Goal: Task Accomplishment & Management: Use online tool/utility

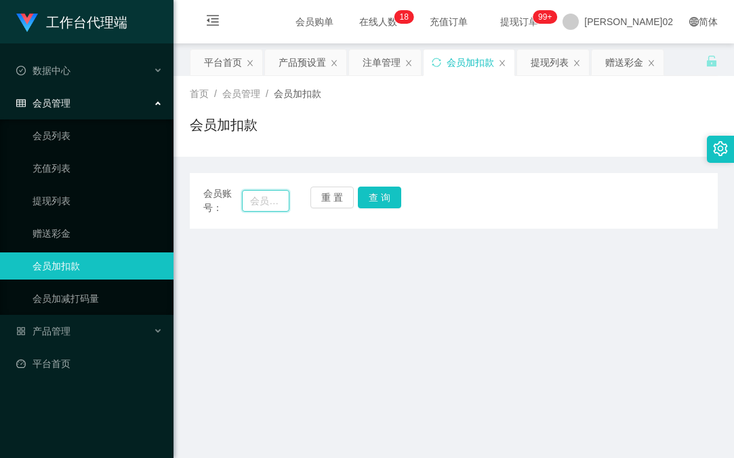
click at [252, 201] on input "text" at bounding box center [265, 201] width 47 height 22
paste input "Chen87"
type input "Chen87"
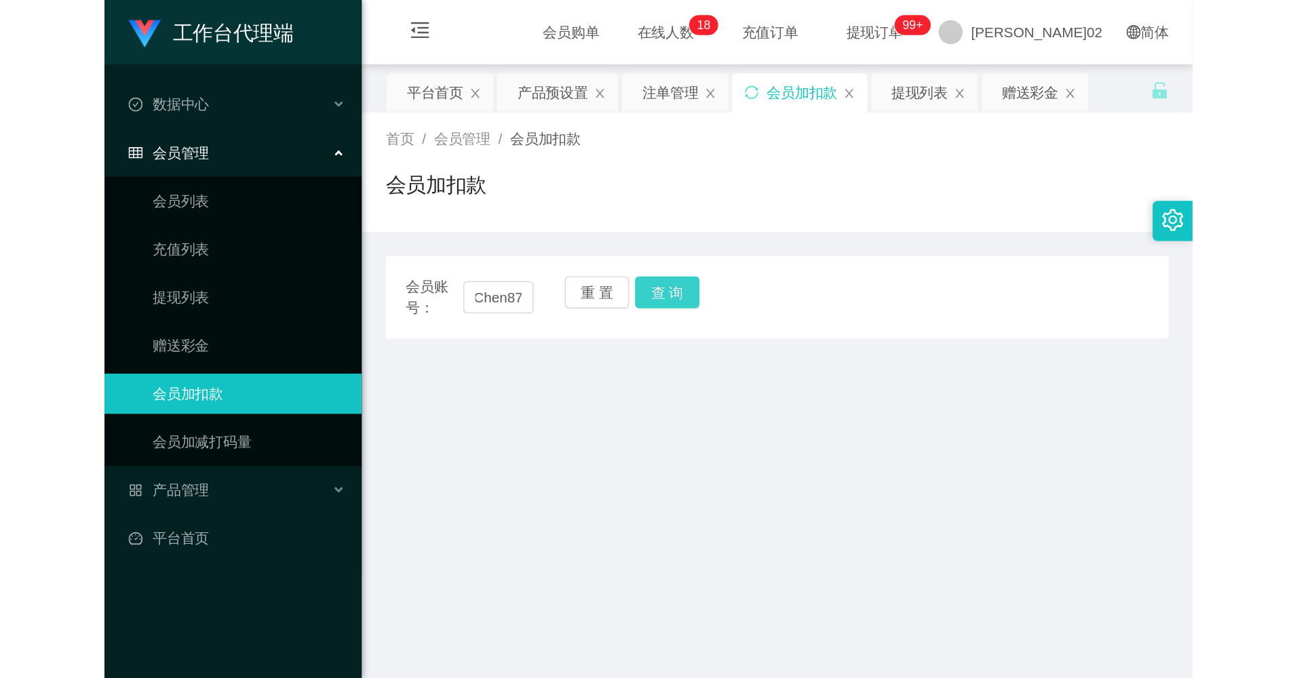
scroll to position [0, 0]
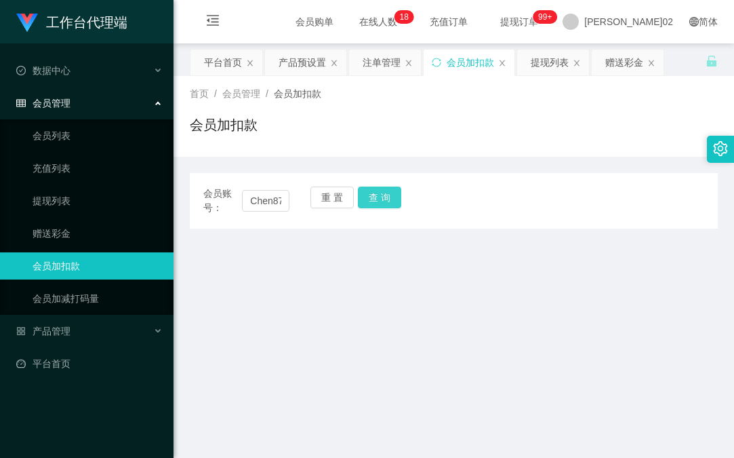
click at [371, 193] on button "查 询" at bounding box center [379, 197] width 43 height 22
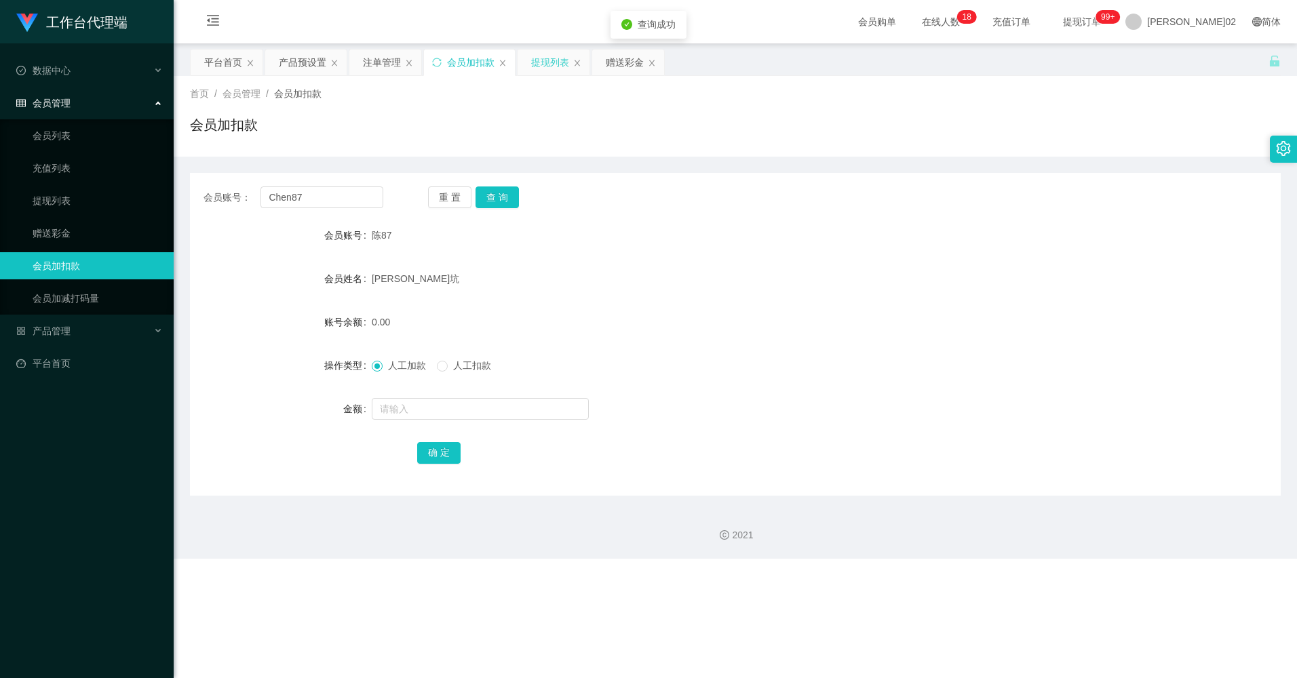
click at [568, 69] on div "提现列表" at bounding box center [550, 63] width 38 height 26
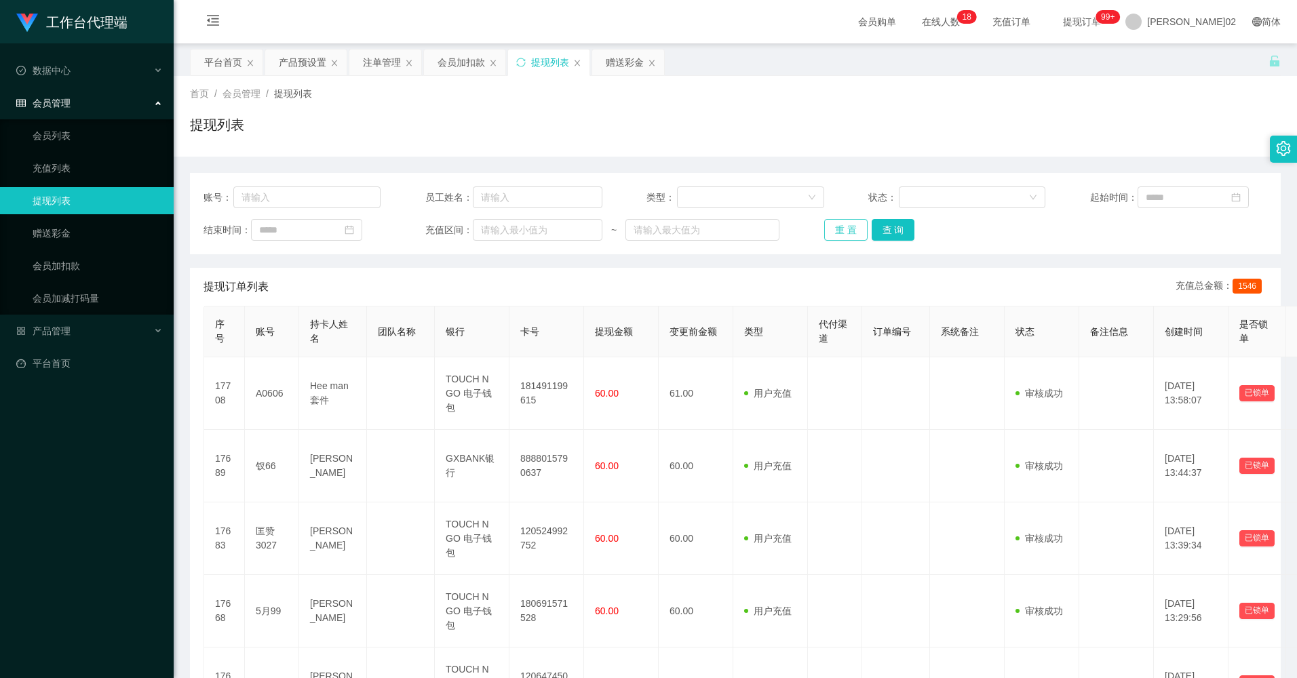
click at [734, 229] on button "重 置" at bounding box center [845, 230] width 43 height 22
click at [734, 227] on button "重 置" at bounding box center [845, 230] width 43 height 22
click at [734, 227] on button "重 置" at bounding box center [853, 230] width 58 height 22
click at [734, 227] on div "重 置 查 询" at bounding box center [912, 230] width 177 height 22
drag, startPoint x: 304, startPoint y: 196, endPoint x: 370, endPoint y: 196, distance: 65.1
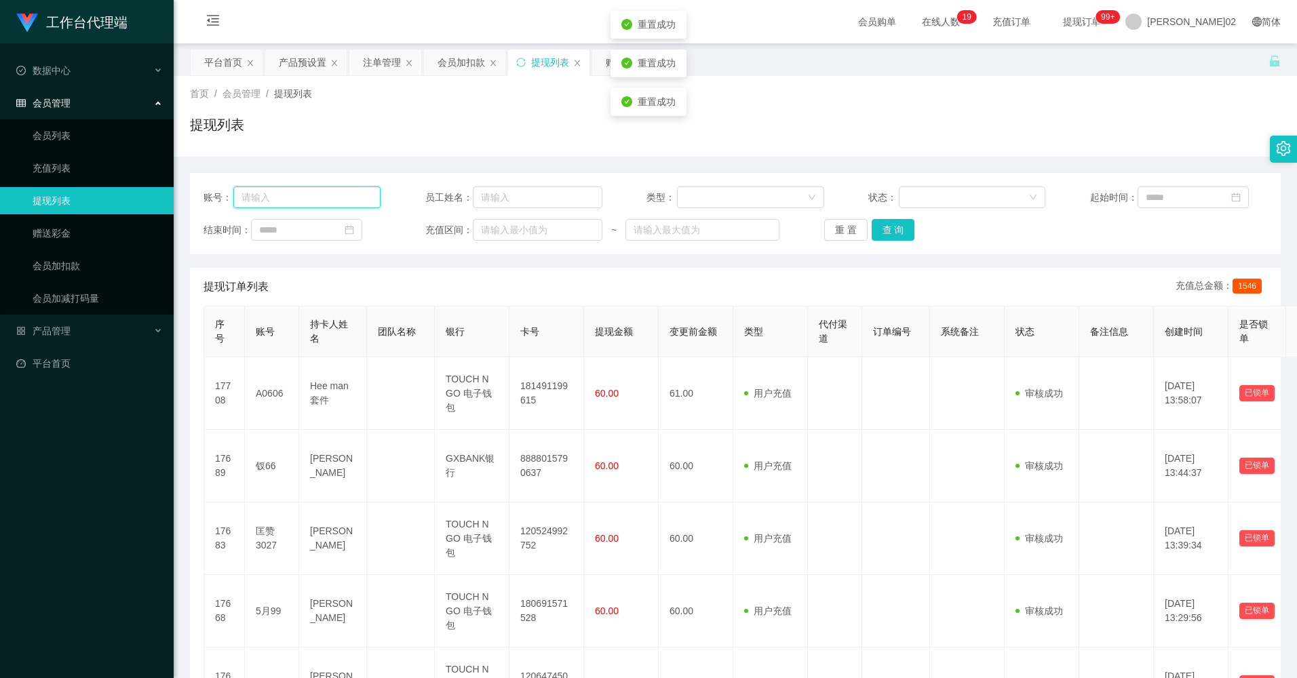
click at [304, 196] on input "text" at bounding box center [306, 197] width 147 height 22
paste input "Chen87"
type input "Chen87"
click at [734, 217] on div "账号： Chen87 员工姓名： 类型： 状态： 起始时间： 结束时间： 充值区间： ~ 重 置 查 询" at bounding box center [735, 213] width 1090 height 81
click at [734, 218] on div "账号： Chen87 员工姓名： 类型： 状态： 起始时间： 结束时间： 充值区间： ~ 重 置 查 询" at bounding box center [735, 213] width 1090 height 81
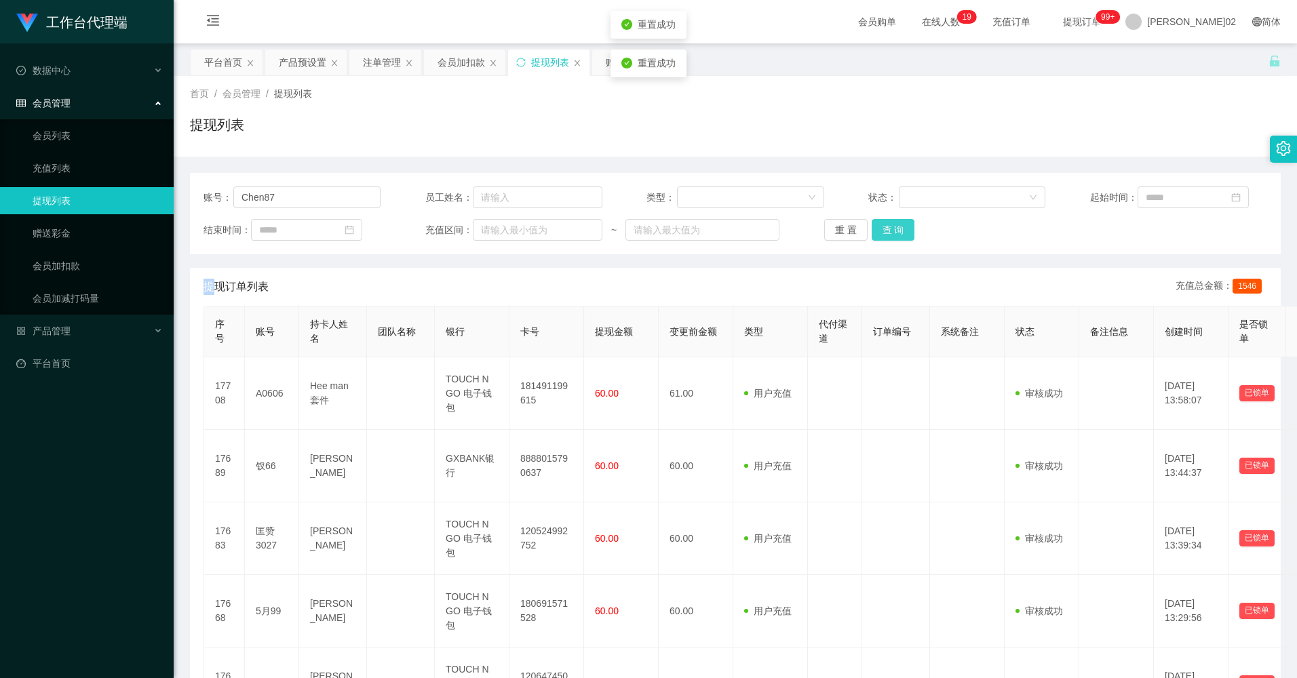
drag, startPoint x: 894, startPoint y: 218, endPoint x: 894, endPoint y: 225, distance: 7.5
click at [734, 225] on button "查 询" at bounding box center [892, 230] width 43 height 22
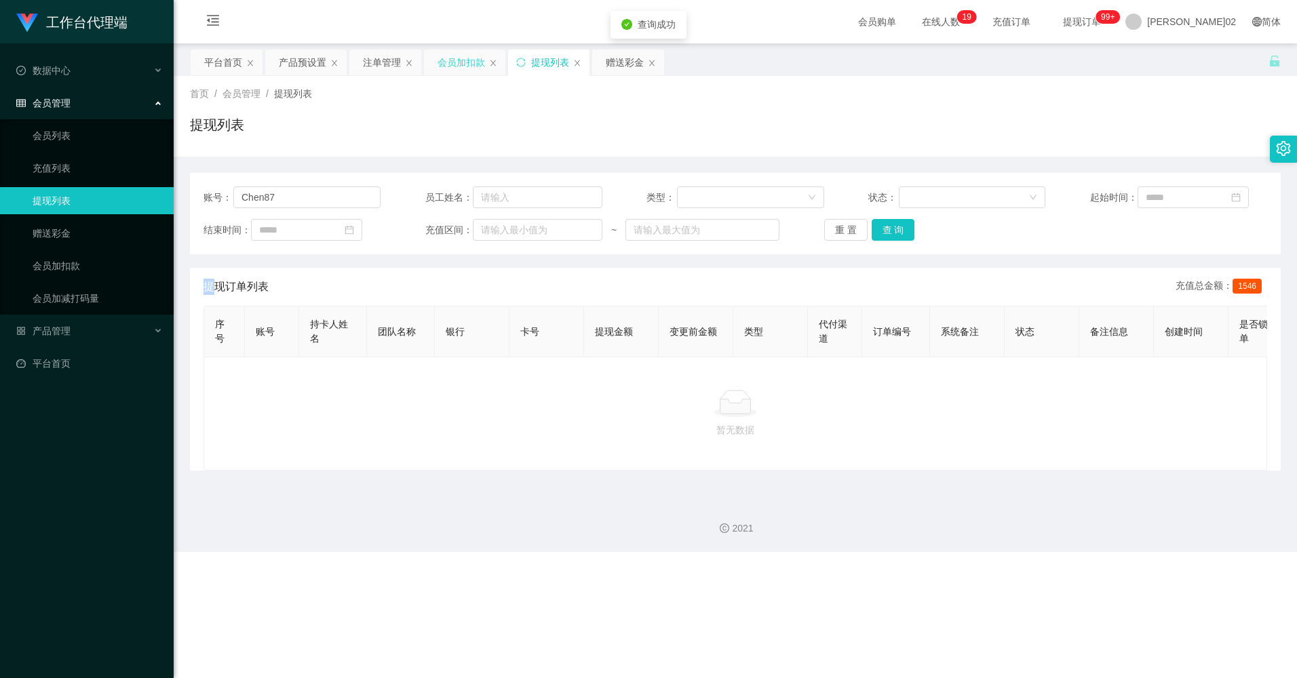
click at [451, 60] on div "会员加扣款" at bounding box center [460, 63] width 47 height 26
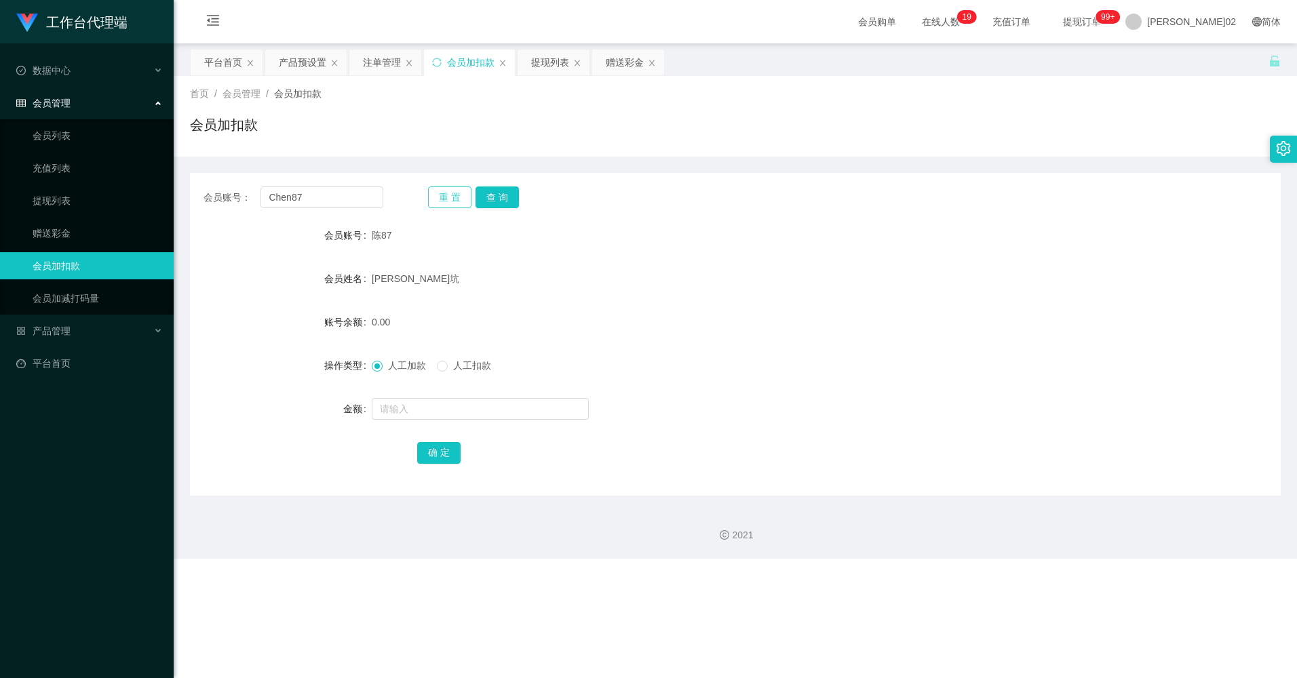
click at [467, 206] on button "重 置" at bounding box center [449, 197] width 43 height 22
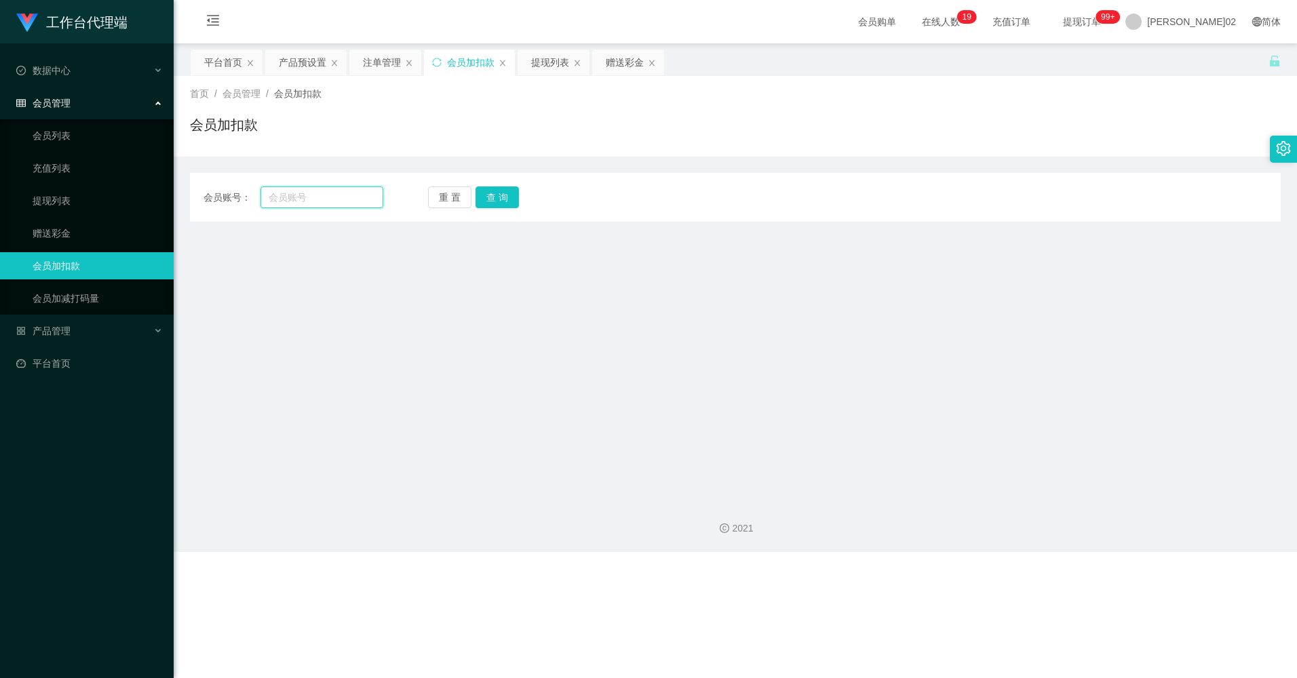
click at [379, 193] on input "text" at bounding box center [321, 197] width 122 height 22
paste input "Chen87"
type input "Chen87"
click at [505, 203] on button "查 询" at bounding box center [496, 197] width 43 height 22
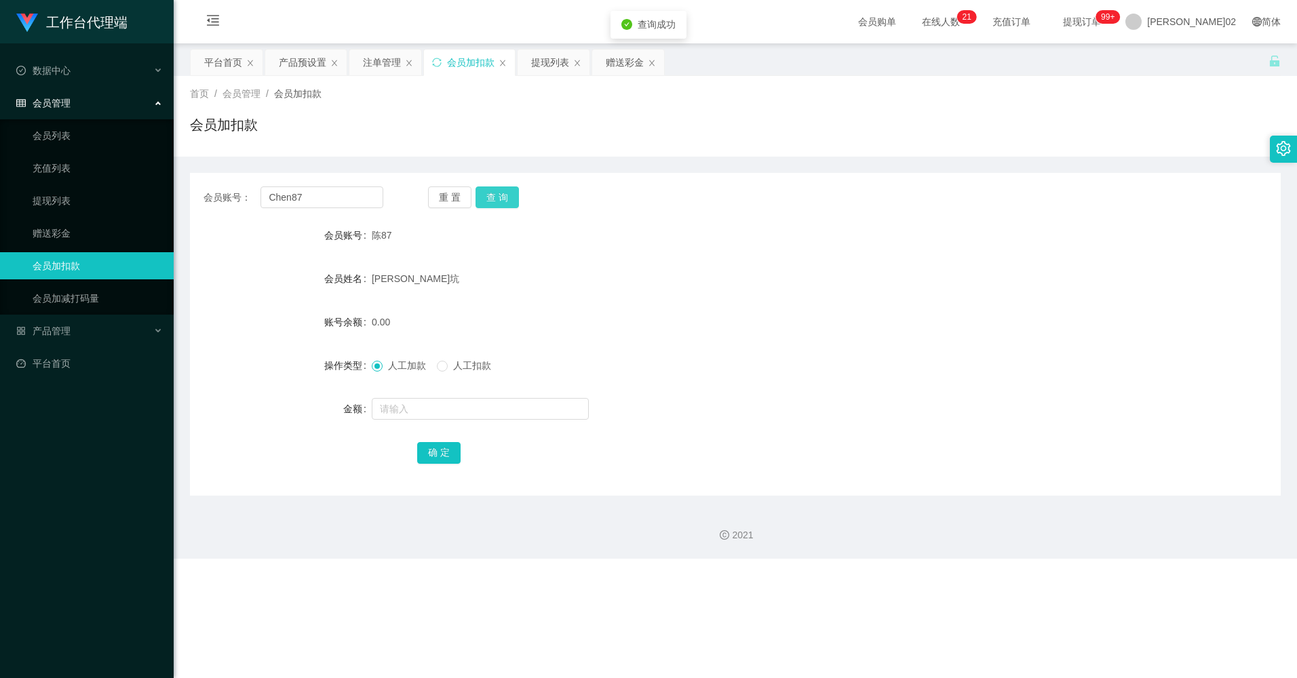
click at [505, 203] on button "查 询" at bounding box center [496, 197] width 43 height 22
click at [492, 201] on button "查 询" at bounding box center [496, 197] width 43 height 22
click at [492, 201] on div "重 置 查 询" at bounding box center [518, 197] width 180 height 22
drag, startPoint x: 433, startPoint y: 361, endPoint x: 429, endPoint y: 373, distance: 12.2
click at [433, 362] on div "人工加款 人工扣款" at bounding box center [437, 366] width 130 height 14
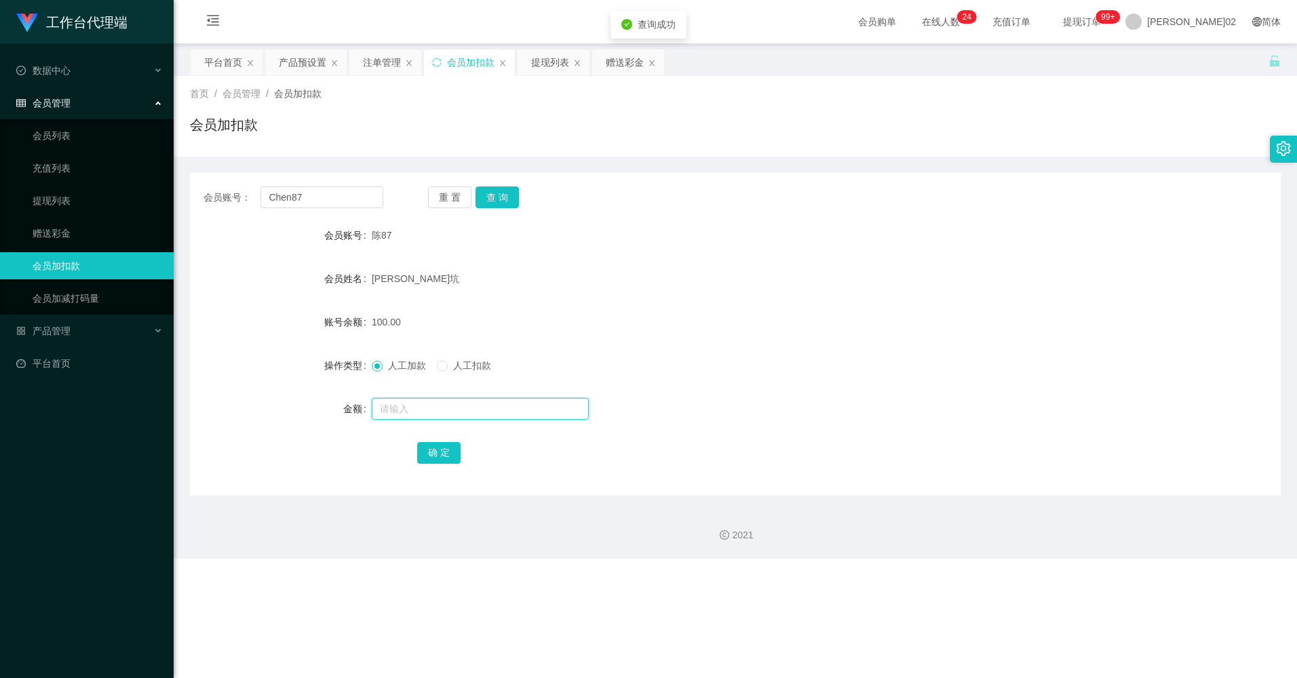
click at [417, 415] on input "text" at bounding box center [480, 409] width 217 height 22
click at [414, 415] on input "text" at bounding box center [480, 409] width 217 height 22
type input "100"
click at [438, 450] on button "确 定" at bounding box center [438, 453] width 43 height 22
click at [723, 315] on div "100.00" at bounding box center [690, 322] width 636 height 27
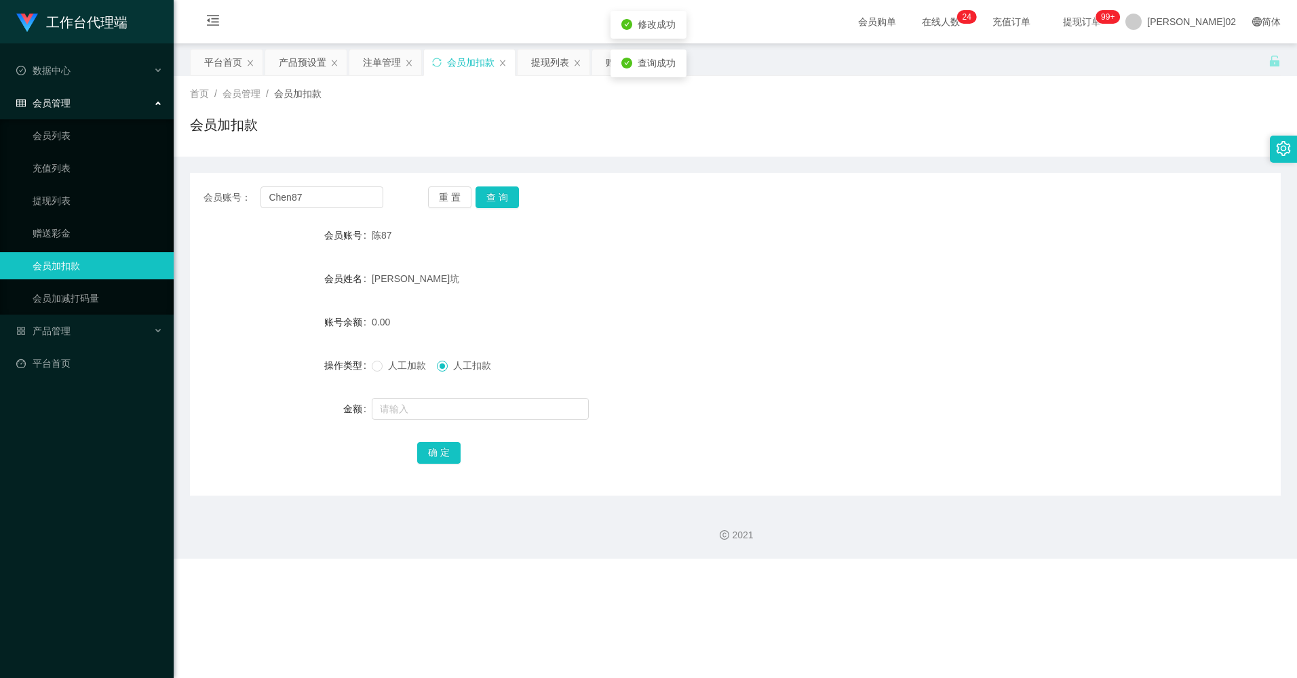
click at [532, 81] on div "首页 / 会员管理 / 会员加扣款 / 会员加扣款" at bounding box center [735, 116] width 1123 height 81
click at [559, 56] on div "提现列表" at bounding box center [550, 63] width 38 height 26
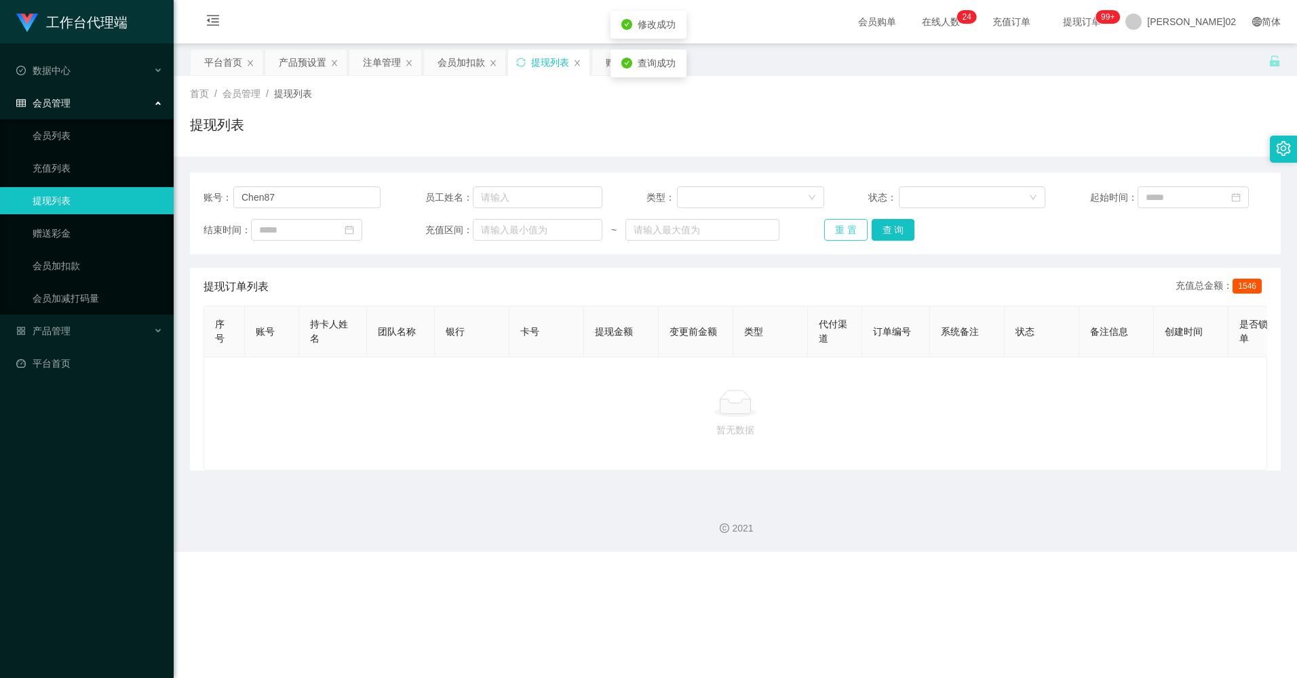
click at [734, 227] on button "重 置" at bounding box center [845, 230] width 43 height 22
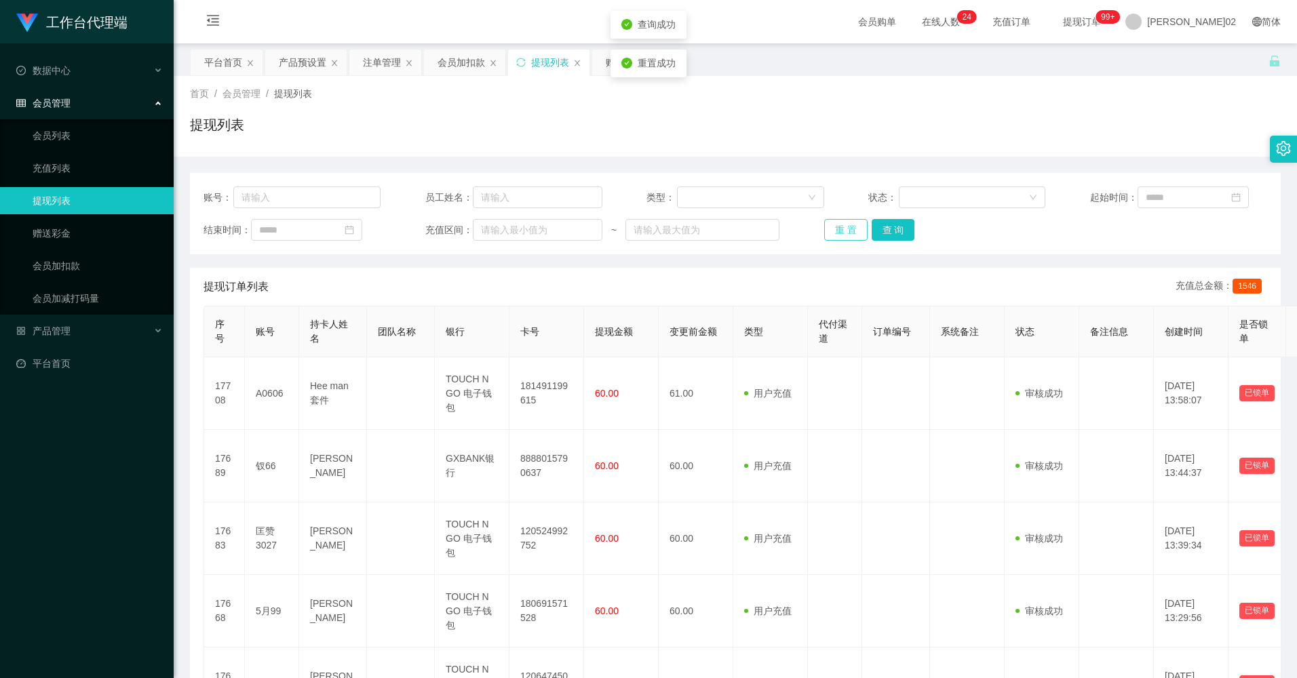
click at [734, 227] on button "重 置" at bounding box center [845, 230] width 43 height 22
click at [342, 197] on input "text" at bounding box center [306, 197] width 147 height 22
paste input "Chen87"
type input "Chen87"
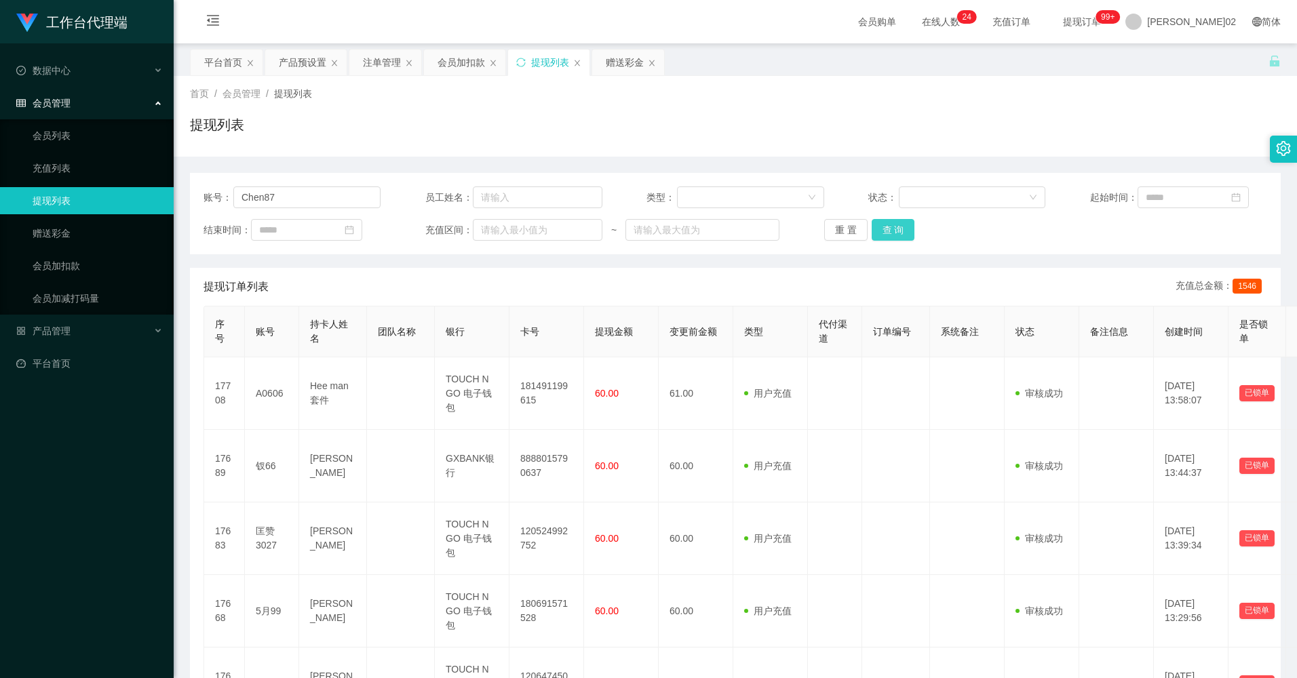
click at [734, 233] on button "查 询" at bounding box center [892, 230] width 43 height 22
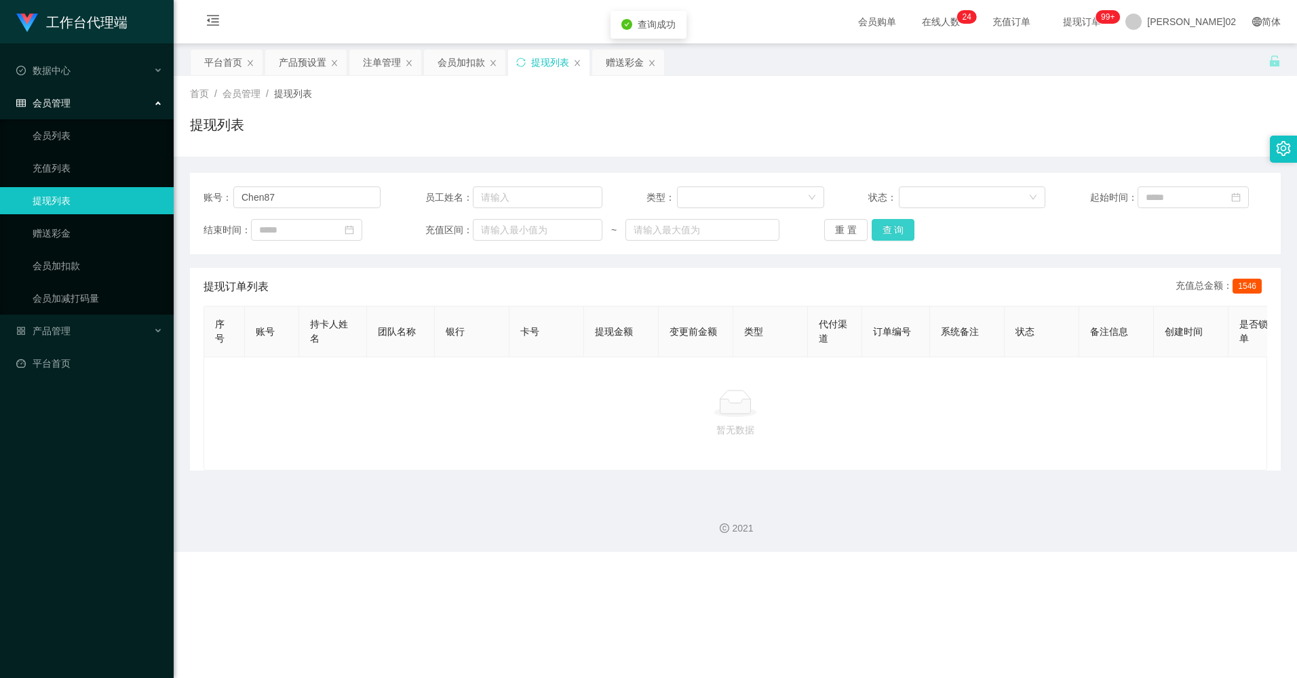
click at [734, 233] on button "查 询" at bounding box center [892, 230] width 43 height 22
click at [734, 233] on div "重 置 查 询" at bounding box center [912, 230] width 177 height 22
click at [734, 233] on button "查 询" at bounding box center [892, 230] width 43 height 22
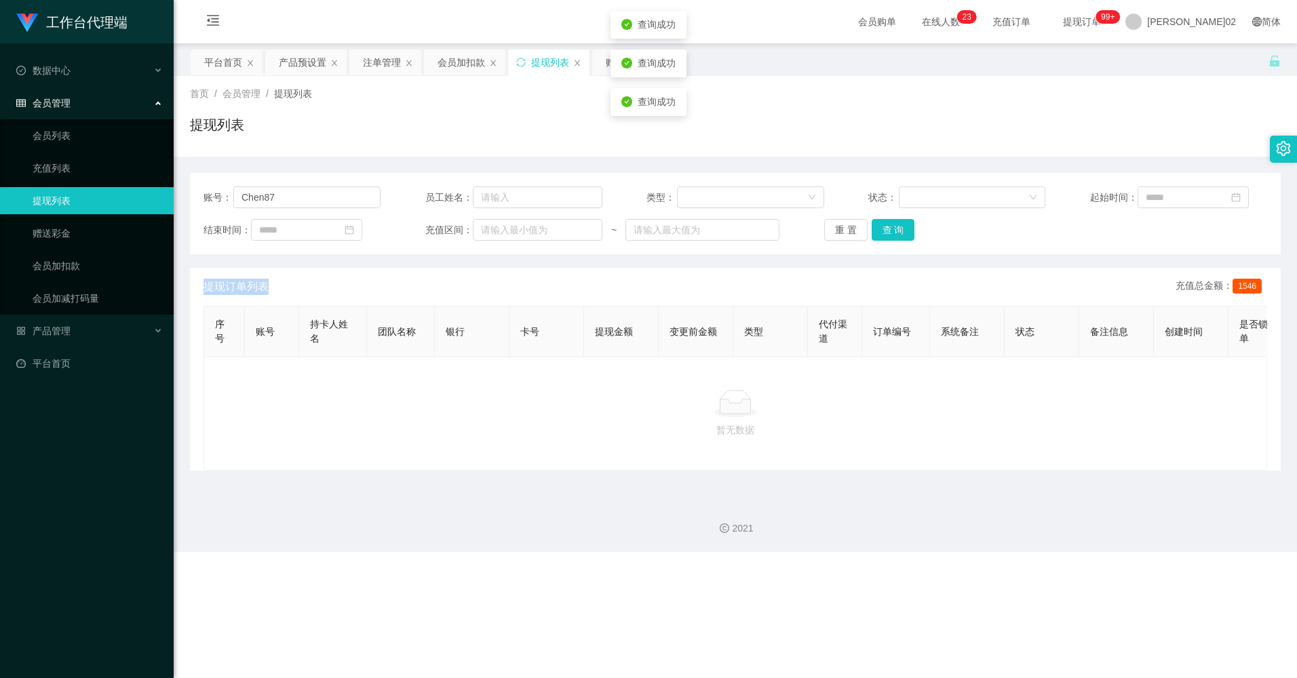
click at [734, 233] on div "重 置 查 询" at bounding box center [912, 230] width 177 height 22
click at [734, 233] on button "查 询" at bounding box center [892, 230] width 43 height 22
click at [734, 233] on div "重 置 查 询" at bounding box center [912, 230] width 177 height 22
click at [469, 66] on div "会员加扣款" at bounding box center [460, 63] width 47 height 26
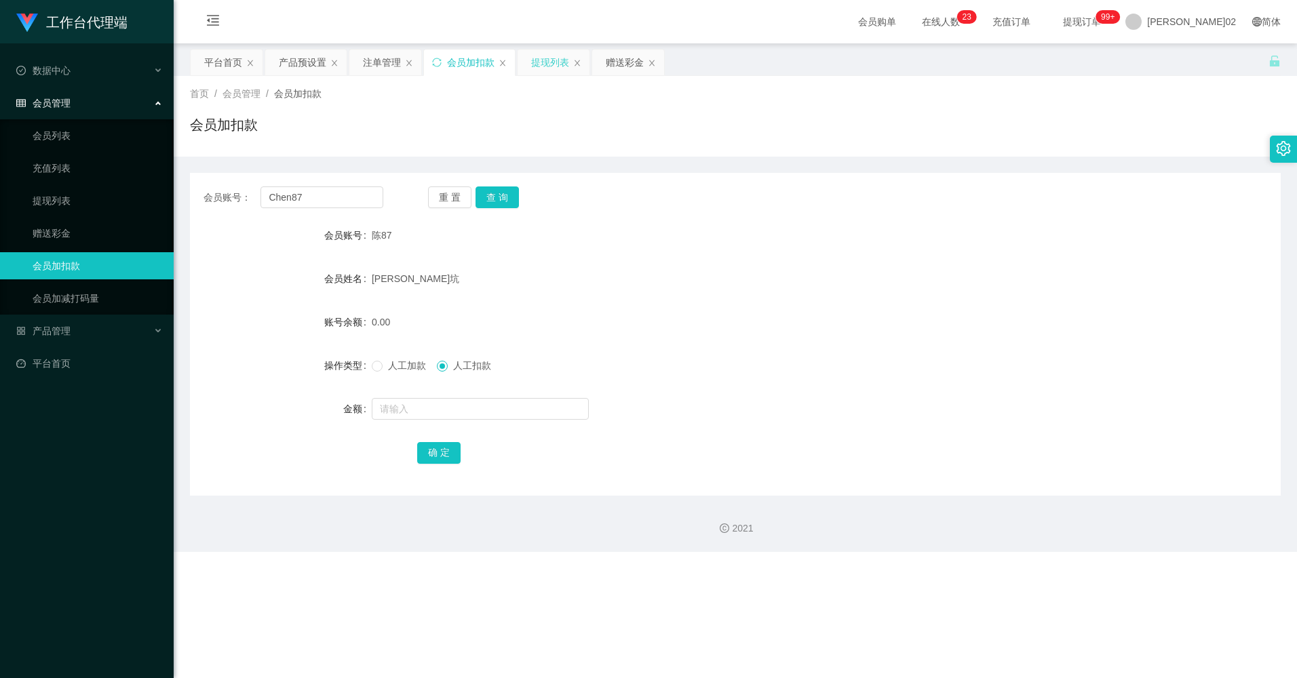
click at [531, 63] on div "提现列表" at bounding box center [550, 63] width 38 height 26
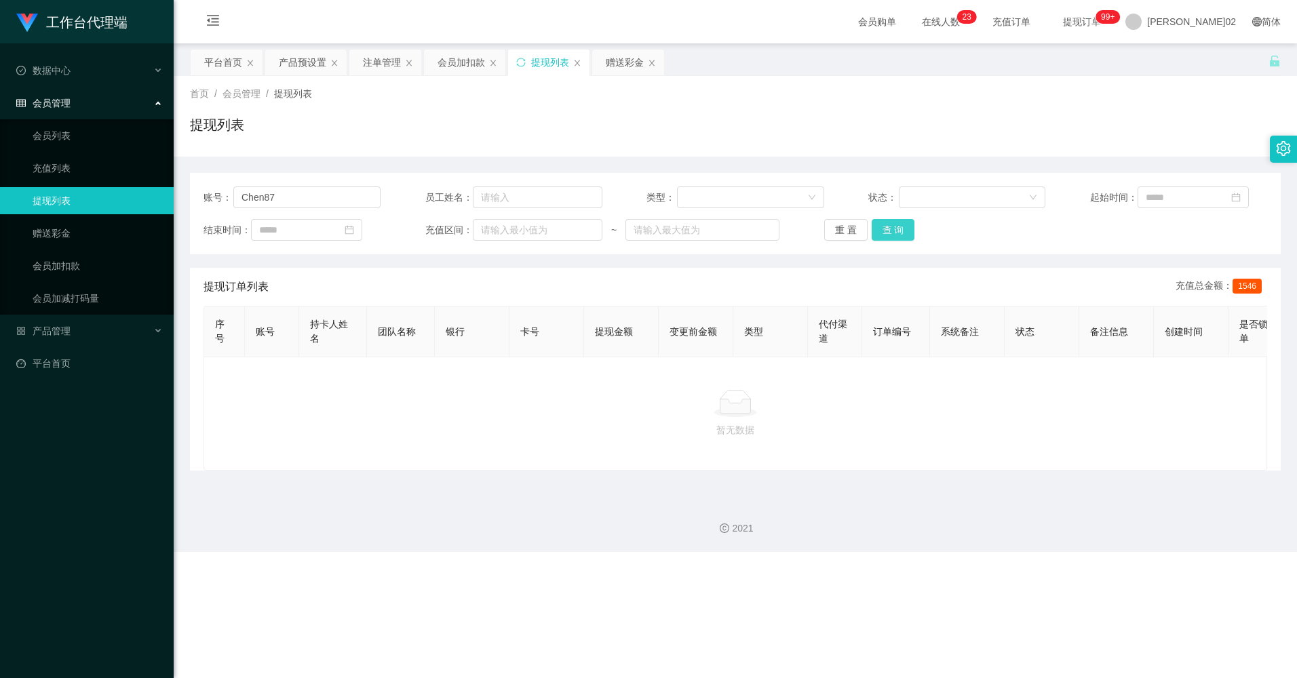
click at [734, 231] on button "查 询" at bounding box center [892, 230] width 43 height 22
click at [734, 231] on div "重 置 查 询" at bounding box center [912, 230] width 177 height 22
click at [734, 231] on button "查 询" at bounding box center [892, 230] width 43 height 22
click at [734, 231] on div "重 置 查 询" at bounding box center [912, 230] width 177 height 22
click at [734, 231] on button "查 询" at bounding box center [892, 230] width 43 height 22
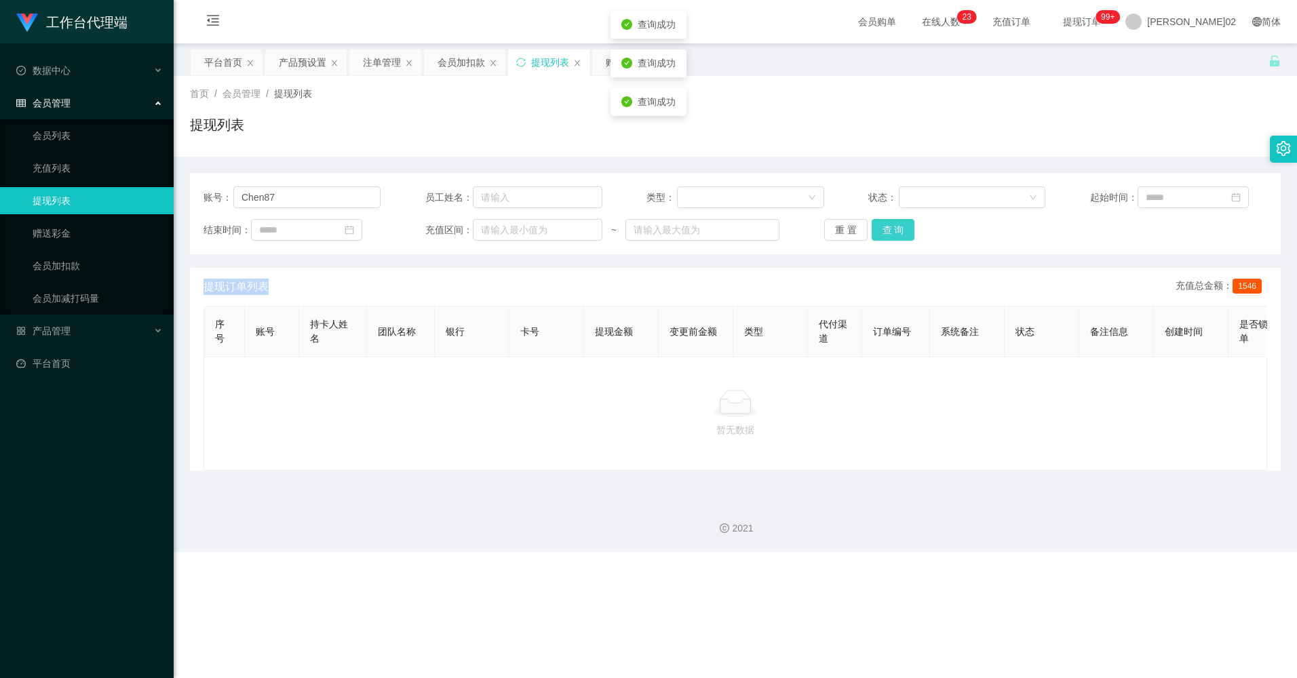
click at [734, 231] on button "查 询" at bounding box center [892, 230] width 43 height 22
click at [734, 231] on div "重 置 查 询" at bounding box center [912, 230] width 177 height 22
click at [734, 231] on button "查 询" at bounding box center [900, 230] width 58 height 22
click at [734, 231] on button "查 询" at bounding box center [892, 230] width 43 height 22
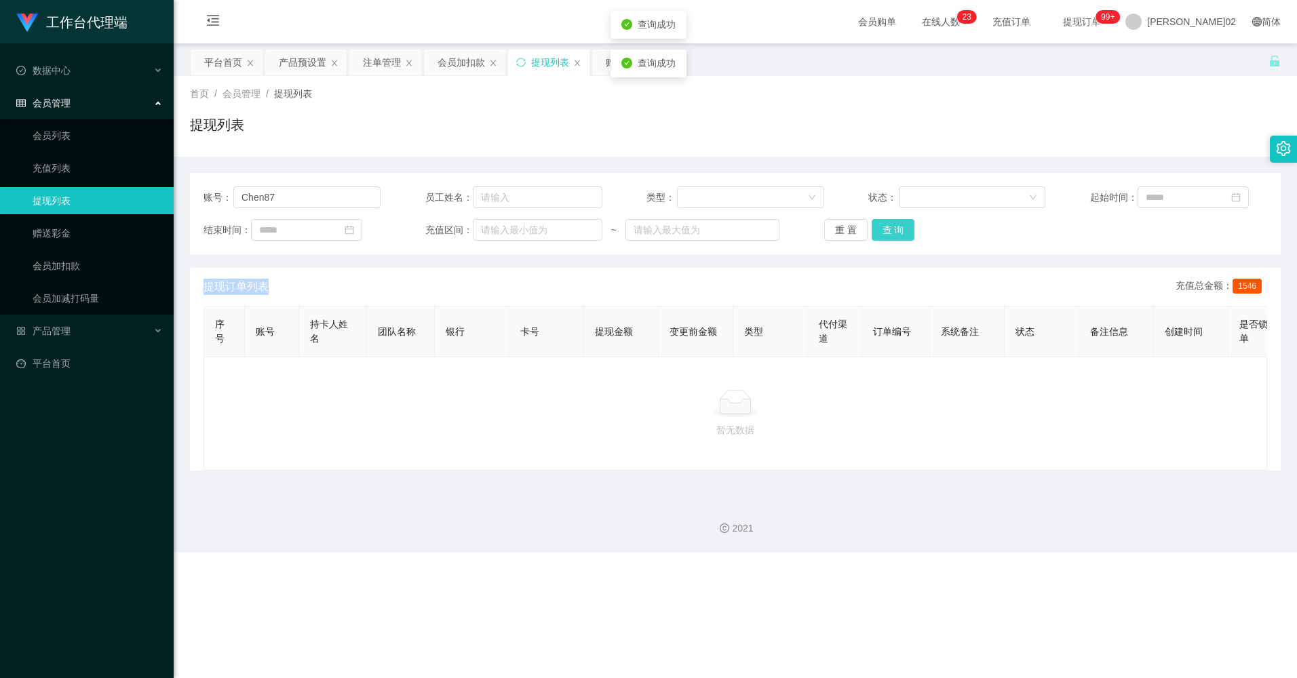
click at [734, 231] on div "重 置 查 询" at bounding box center [912, 230] width 177 height 22
click at [734, 231] on button "查 询" at bounding box center [892, 230] width 43 height 22
click at [734, 130] on div "提现列表" at bounding box center [735, 130] width 1090 height 31
click at [434, 61] on div "会员加扣款" at bounding box center [464, 63] width 81 height 26
click at [469, 66] on div "会员加扣款" at bounding box center [460, 63] width 47 height 26
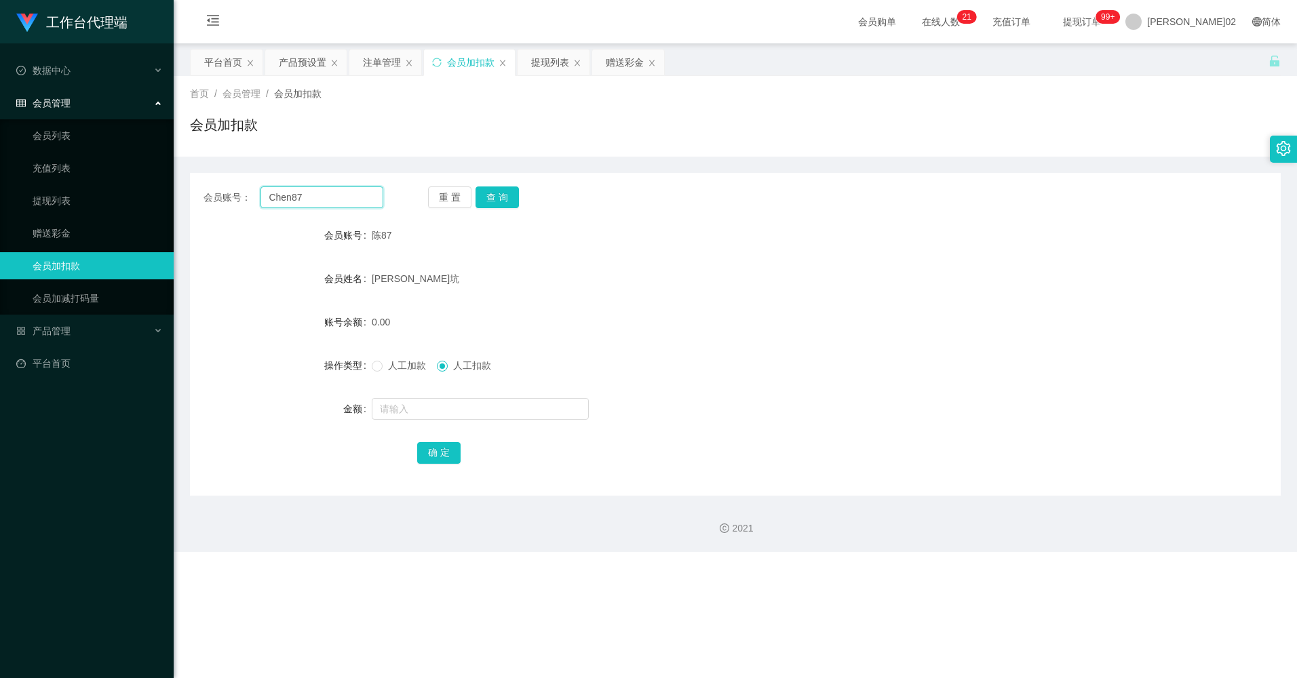
click at [317, 197] on input "Chen87" at bounding box center [321, 197] width 122 height 22
click at [488, 195] on button "查 询" at bounding box center [496, 197] width 43 height 22
click at [734, 13] on span "[PERSON_NAME]02" at bounding box center [1191, 21] width 89 height 43
click at [734, 27] on span "[PERSON_NAME]02" at bounding box center [1191, 21] width 89 height 43
click at [734, 66] on li "退出登录" at bounding box center [1220, 60] width 102 height 22
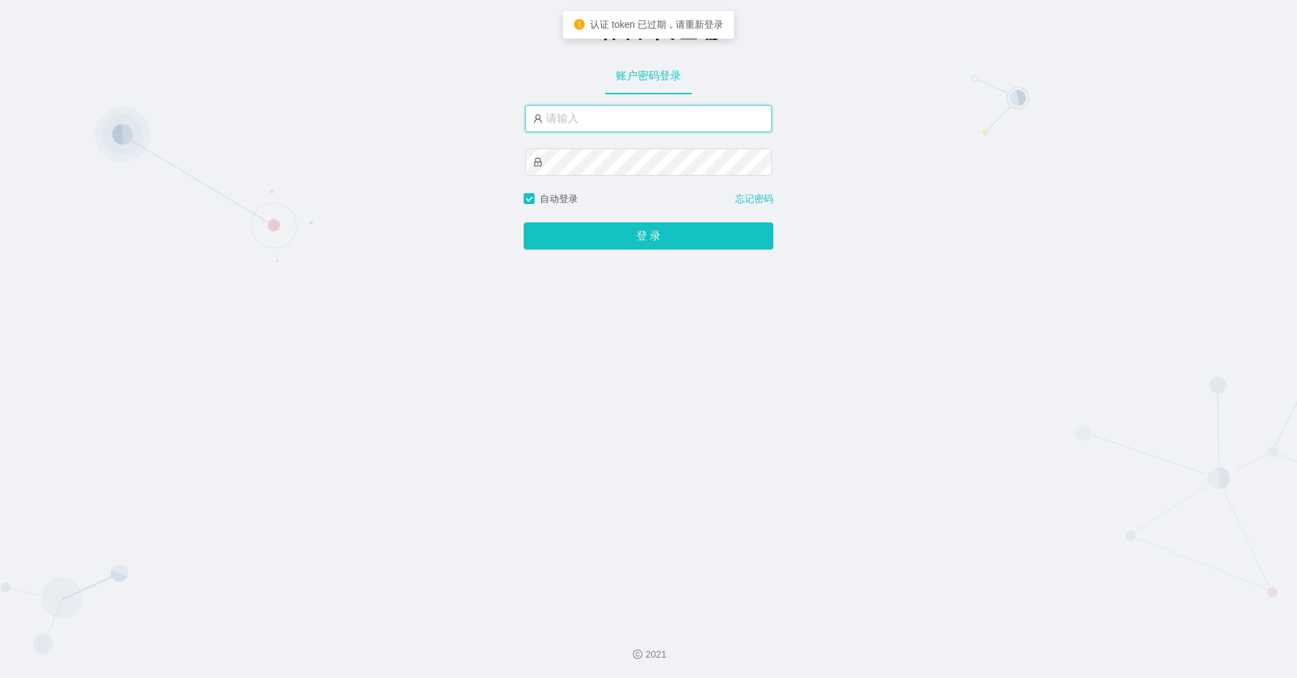
type input "xiaowei02"
click at [706, 258] on div "工作台-代理端 账户密码登录 xiaowei02 自动登录 忘记密码 登 录" at bounding box center [648, 307] width 1297 height 615
click at [706, 254] on div "工作台-代理端 账户密码登录 xiaowei02 自动登录 忘记密码 登 录" at bounding box center [648, 307] width 1297 height 615
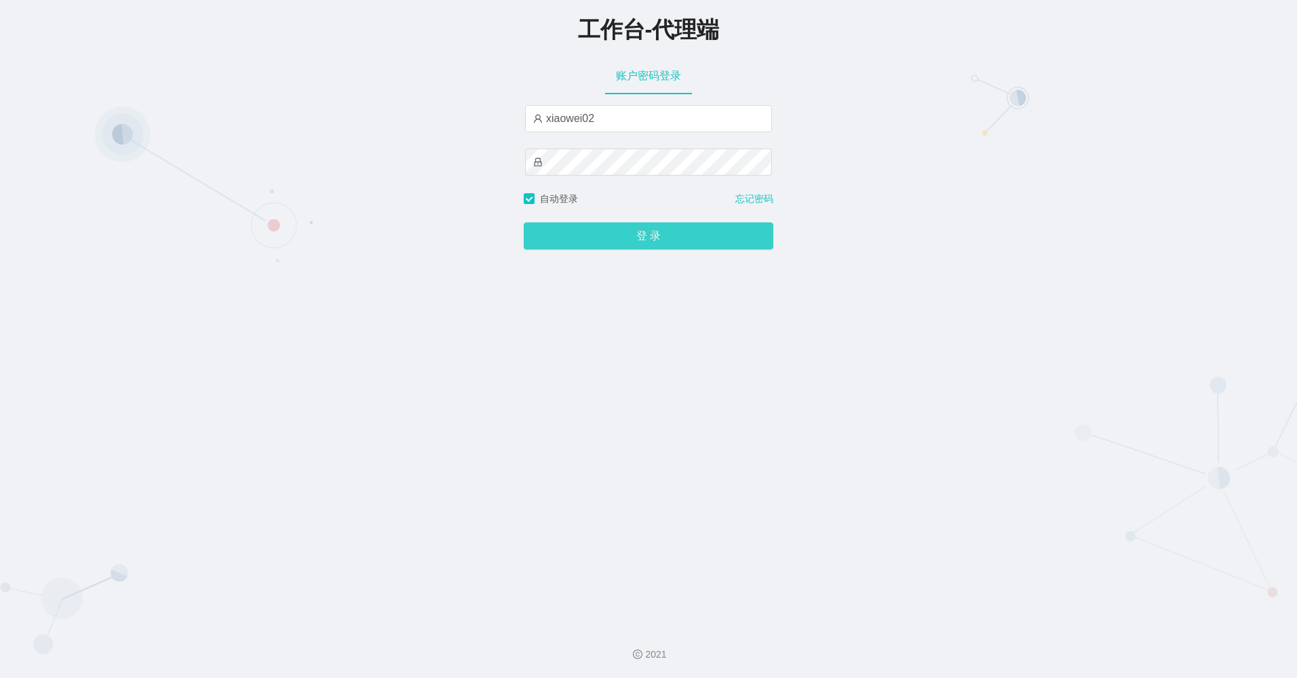
click at [700, 243] on button "登 录" at bounding box center [649, 235] width 250 height 27
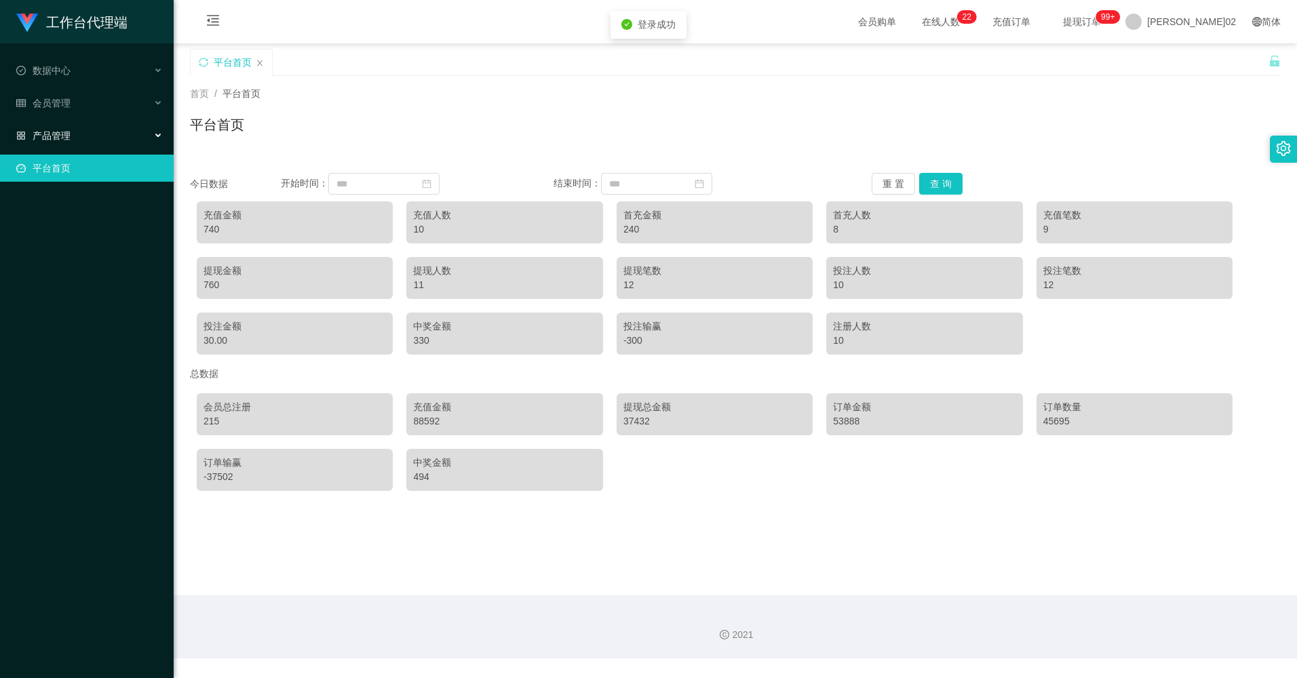
click at [120, 136] on div "产品管理" at bounding box center [87, 135] width 174 height 27
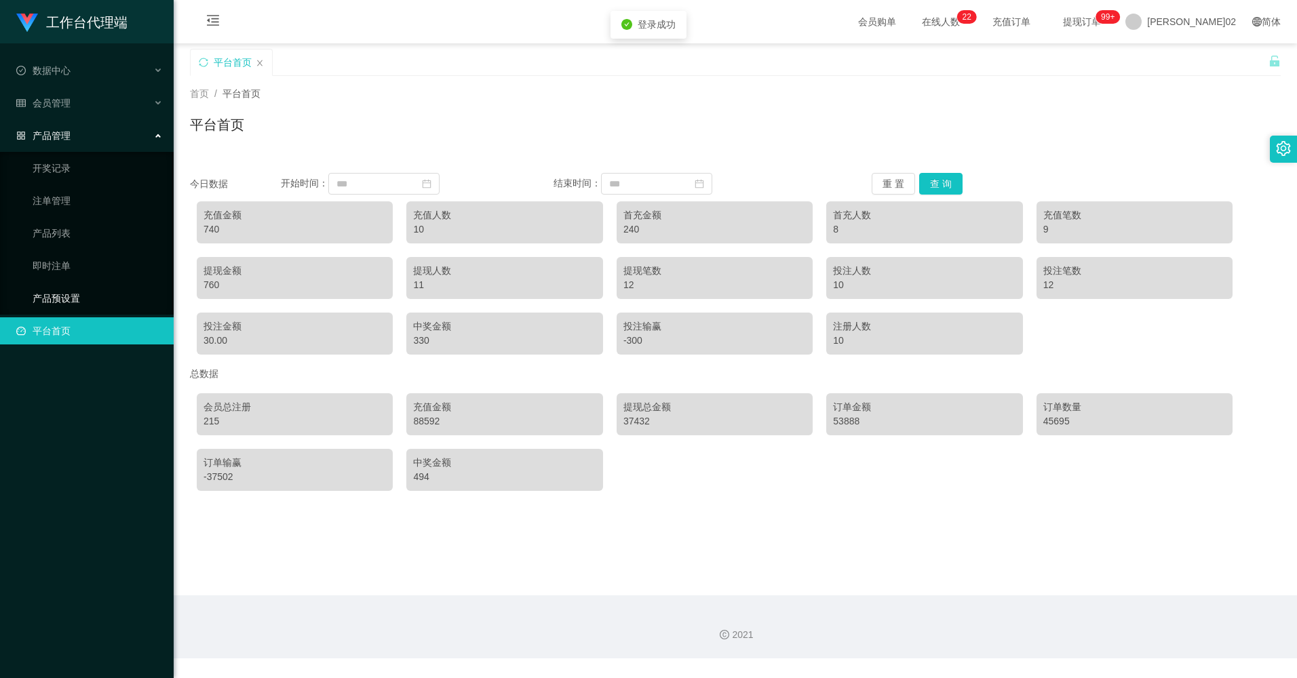
click at [71, 291] on link "产品预设置" at bounding box center [98, 298] width 130 height 27
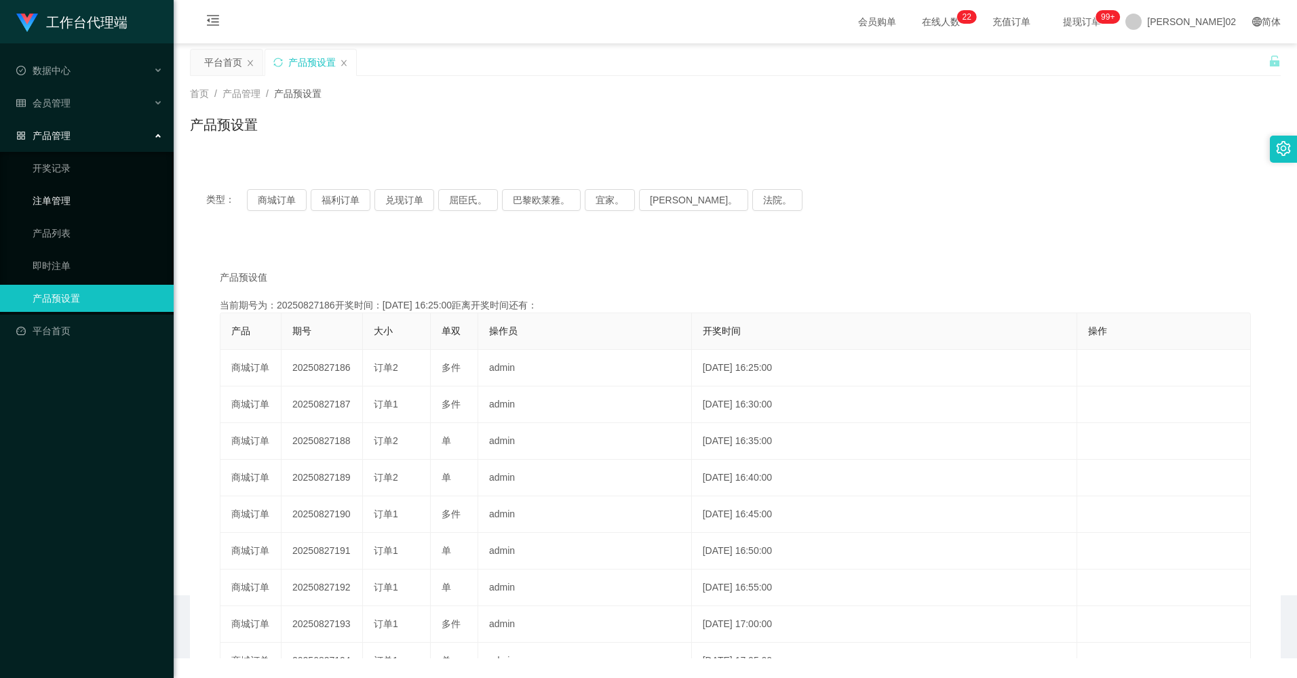
click at [69, 199] on link "注单管理" at bounding box center [98, 200] width 130 height 27
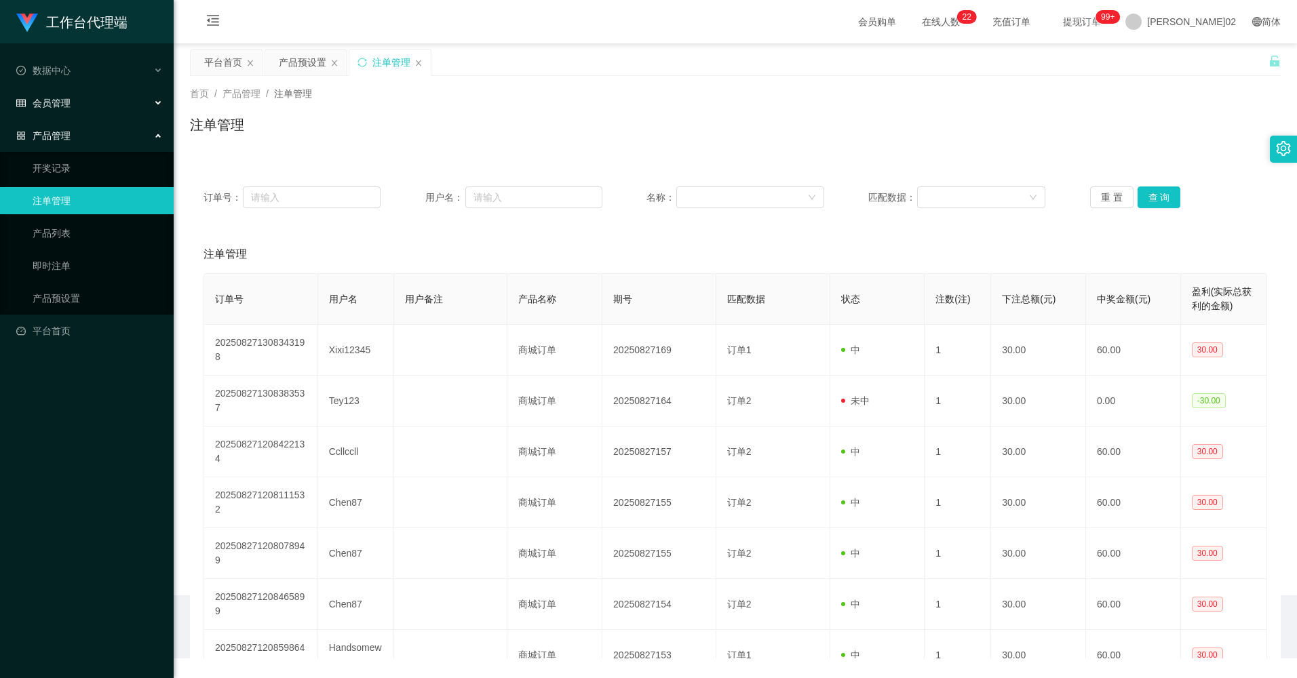
click at [85, 90] on div "会员管理" at bounding box center [87, 103] width 174 height 27
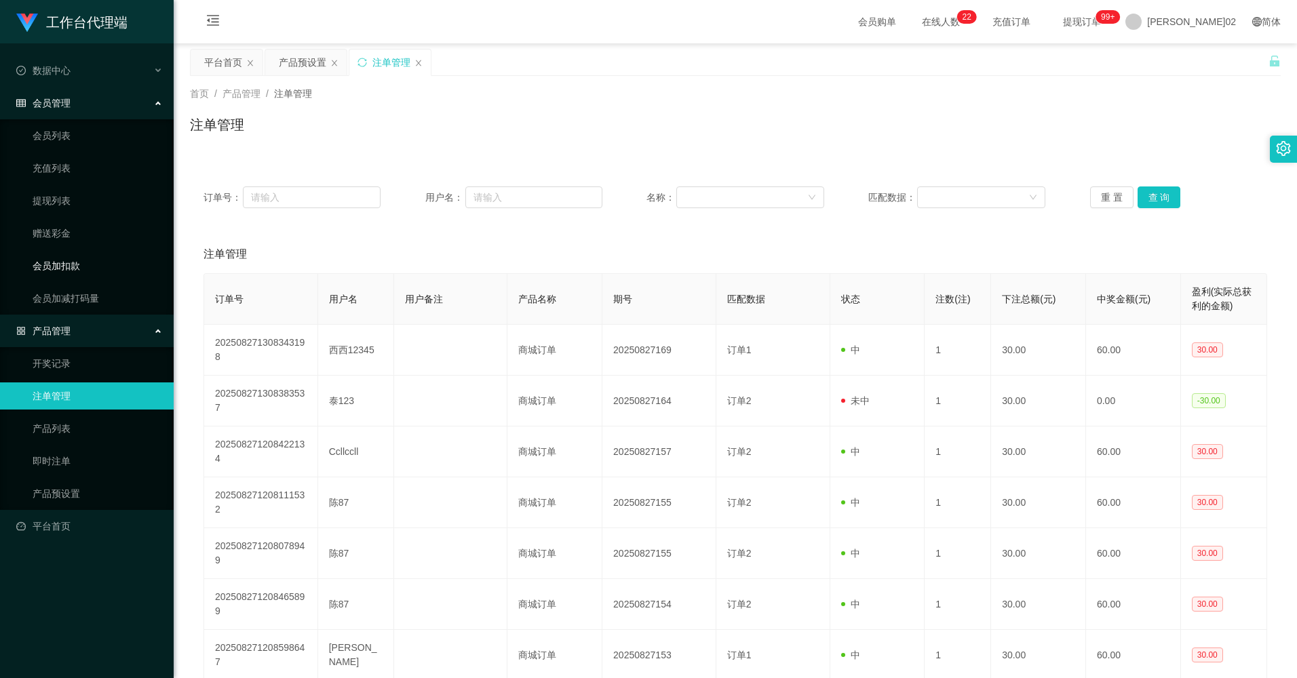
click at [69, 262] on link "会员加扣款" at bounding box center [98, 265] width 130 height 27
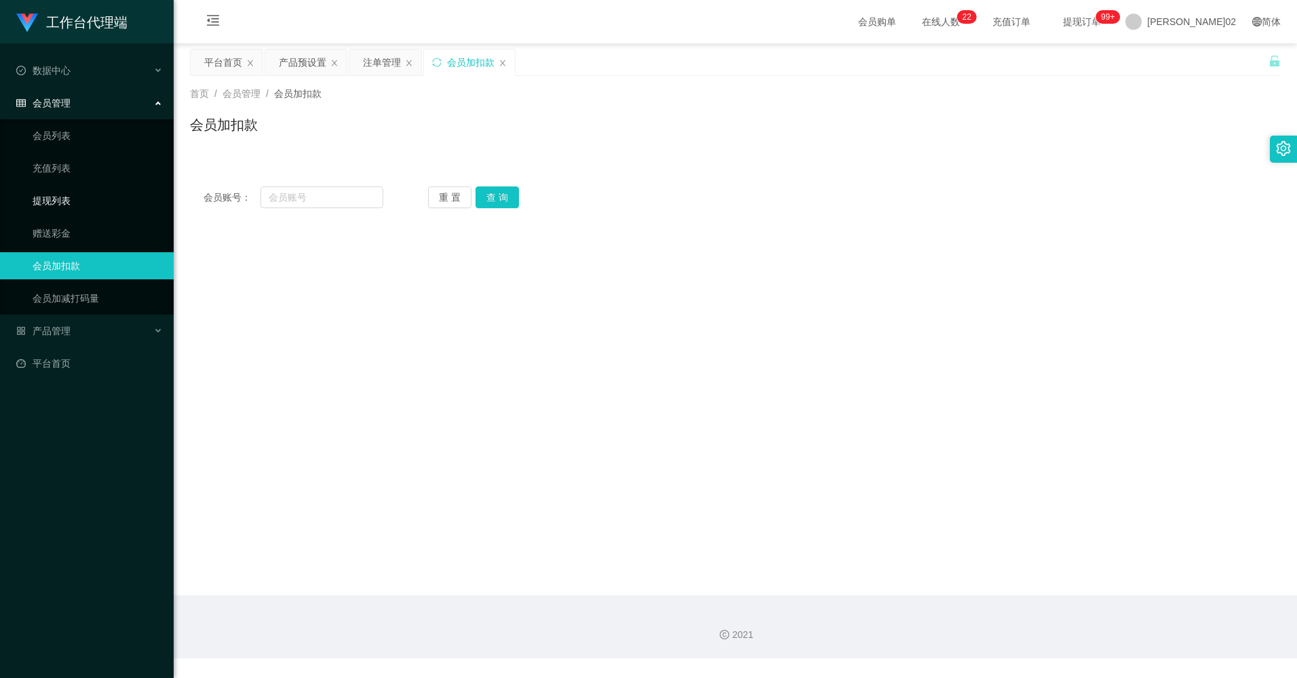
click at [64, 191] on link "提现列表" at bounding box center [98, 200] width 130 height 27
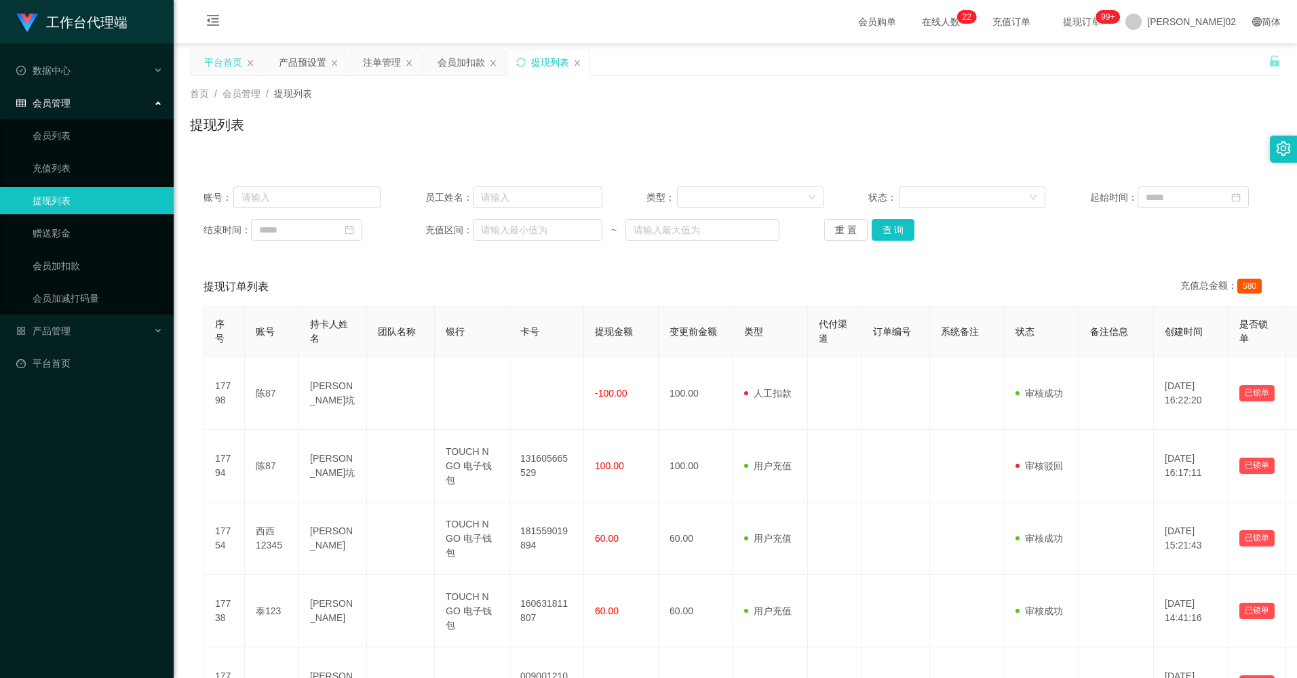
click at [255, 66] on div "平台首页" at bounding box center [227, 63] width 72 height 26
click at [252, 64] on icon "图标： 关闭" at bounding box center [250, 63] width 8 height 8
click at [338, 189] on input "text" at bounding box center [306, 197] width 147 height 22
paste input "Chen87"
type input "Chen87"
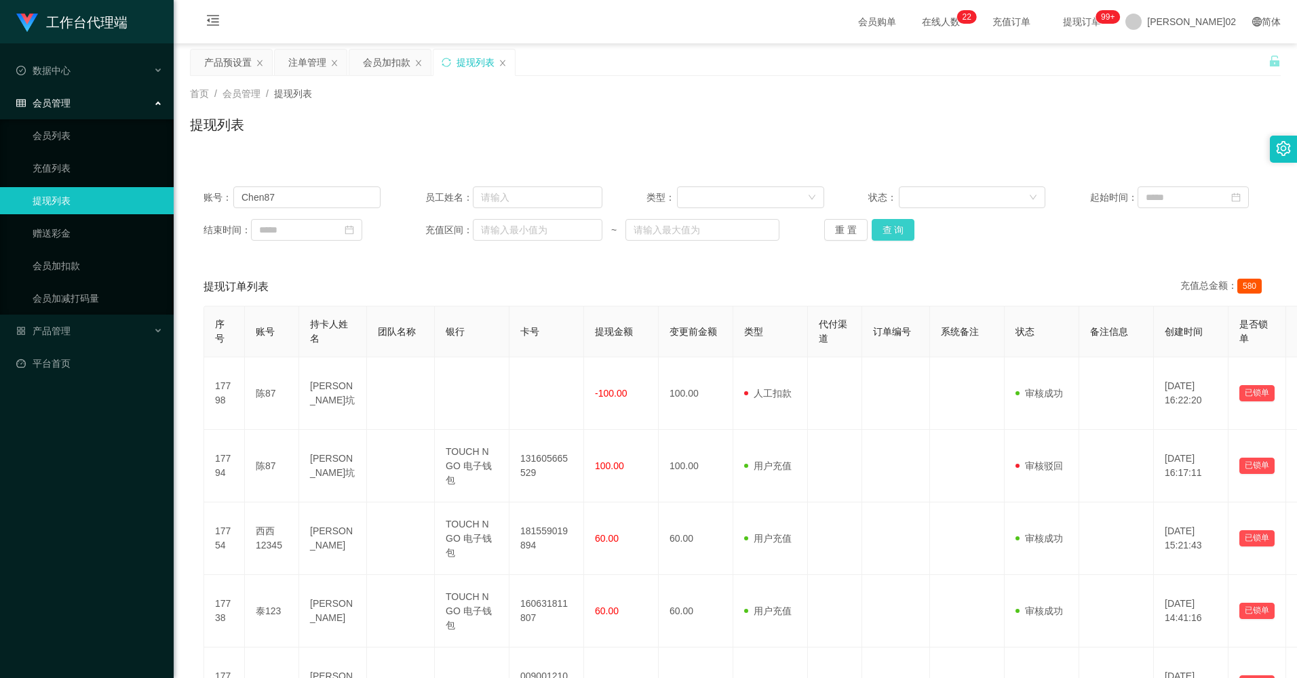
click at [734, 225] on button "查 询" at bounding box center [892, 230] width 43 height 22
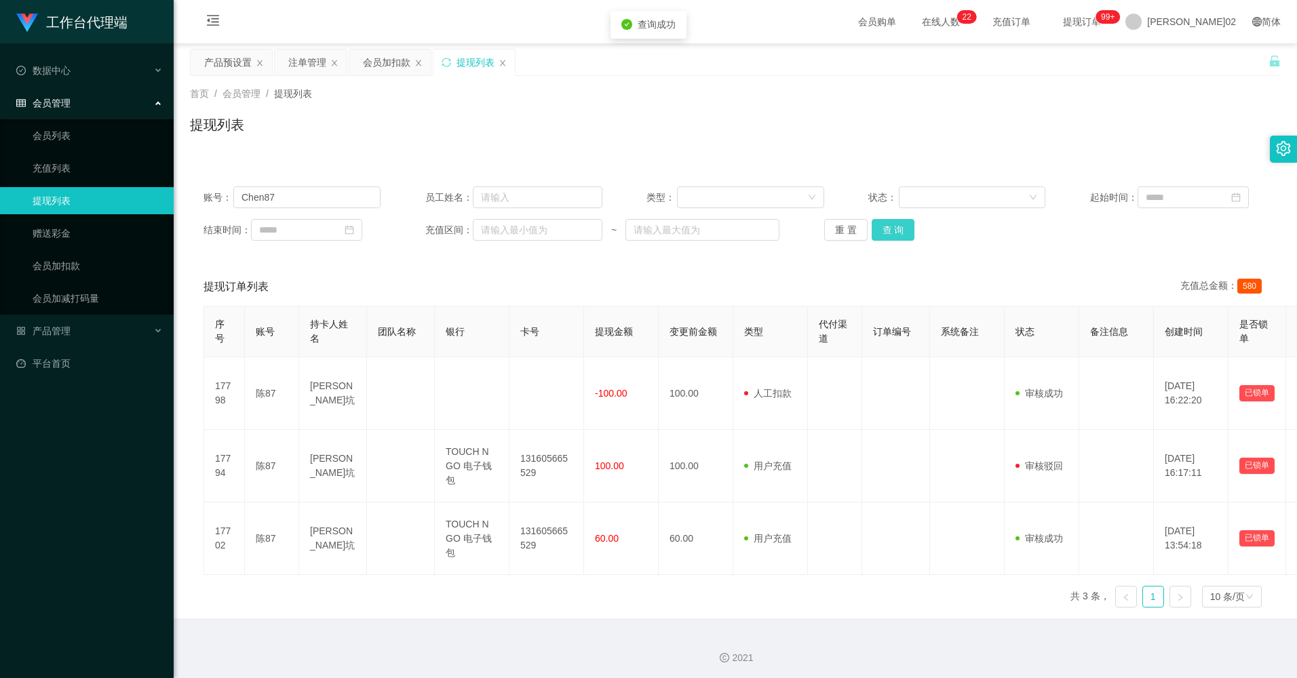
click at [734, 225] on button "查 询" at bounding box center [892, 230] width 43 height 22
click at [734, 225] on div "重 置 查 询" at bounding box center [912, 230] width 177 height 22
click at [360, 58] on div "会员加扣款" at bounding box center [389, 63] width 81 height 26
click at [370, 64] on div "会员加扣款" at bounding box center [386, 63] width 47 height 26
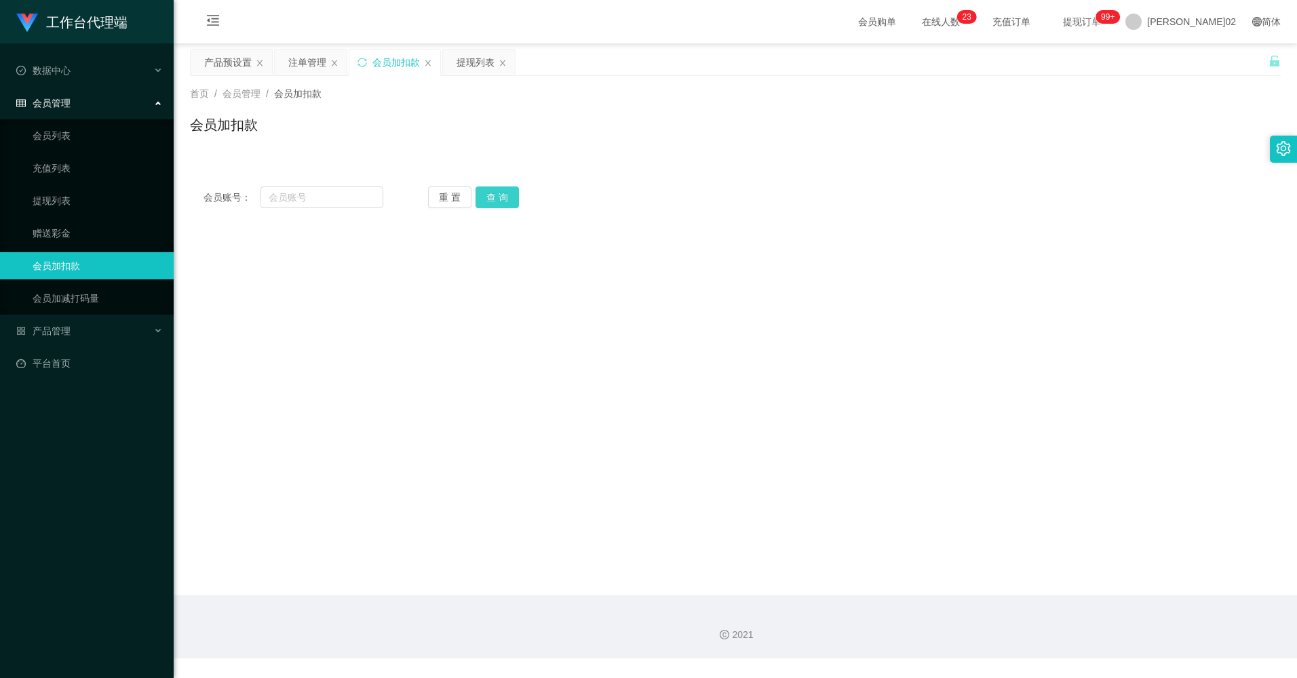
click at [486, 207] on button "查 询" at bounding box center [496, 197] width 43 height 22
click at [304, 200] on input "text" at bounding box center [321, 197] width 122 height 22
paste input "请保持在线，当前完成任务的学员较多，将有不同级别的升级学员完成任务，工作台将自动匹配学员升级福利兑现任务群，你将在群内完成相关任务 明白请回复：1"
type input "请保持在线，当前完成任务的学员较多，将有不同级别的升级学员完成任务，工作台将自动匹配学员升级福利兑现任务群，你将在群内完成相关任务 明白请回复：1"
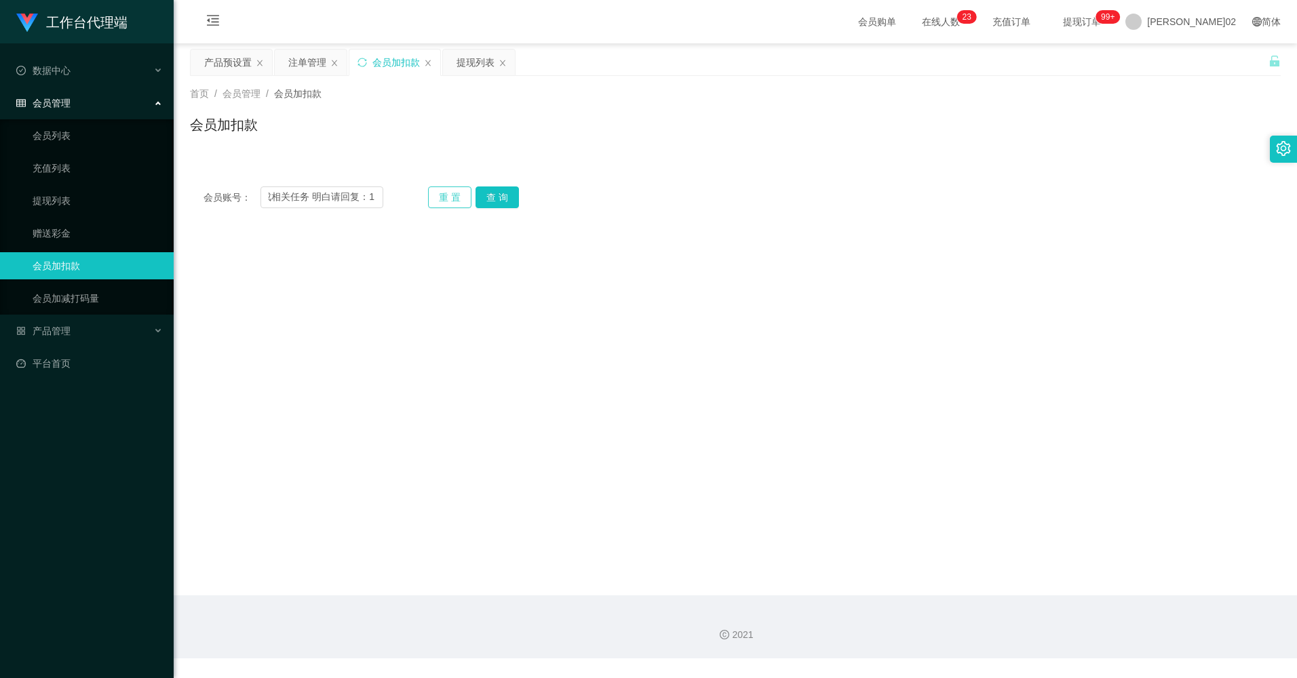
click at [444, 194] on button "重 置" at bounding box center [449, 197] width 43 height 22
click at [372, 195] on input "text" at bounding box center [321, 197] width 122 height 22
type input "C"
type input "Chen87"
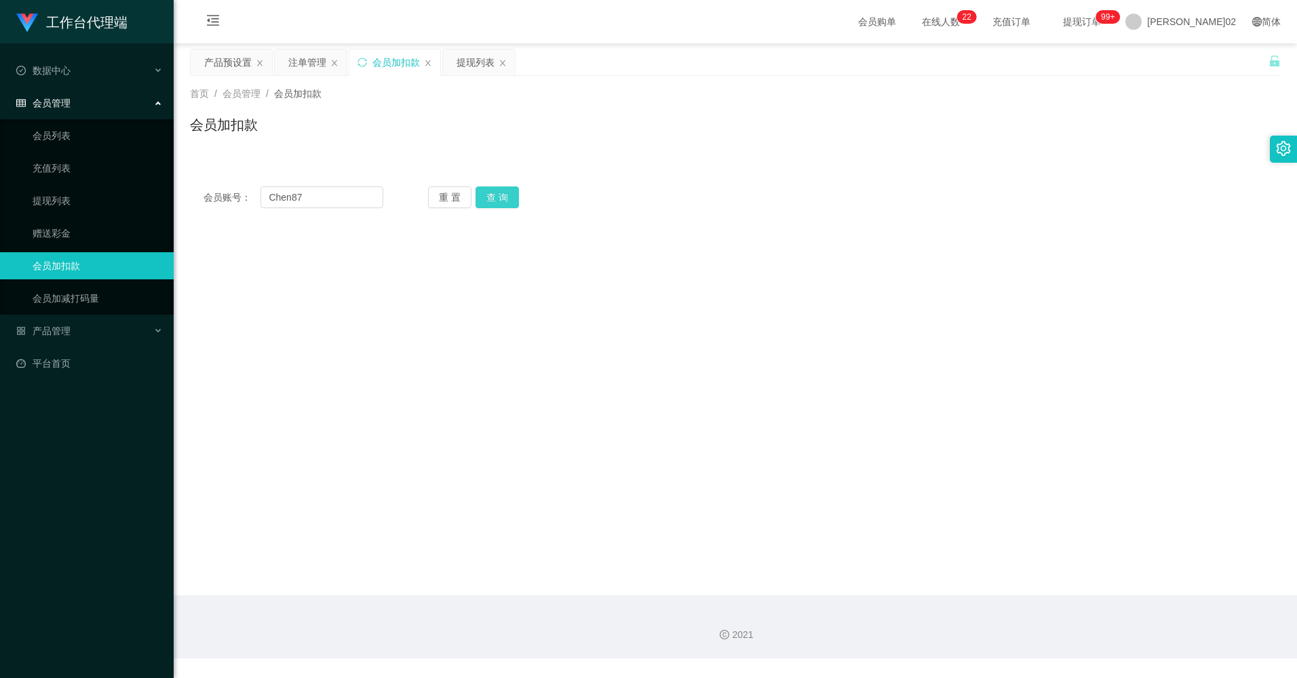
click at [479, 203] on button "查 询" at bounding box center [496, 197] width 43 height 22
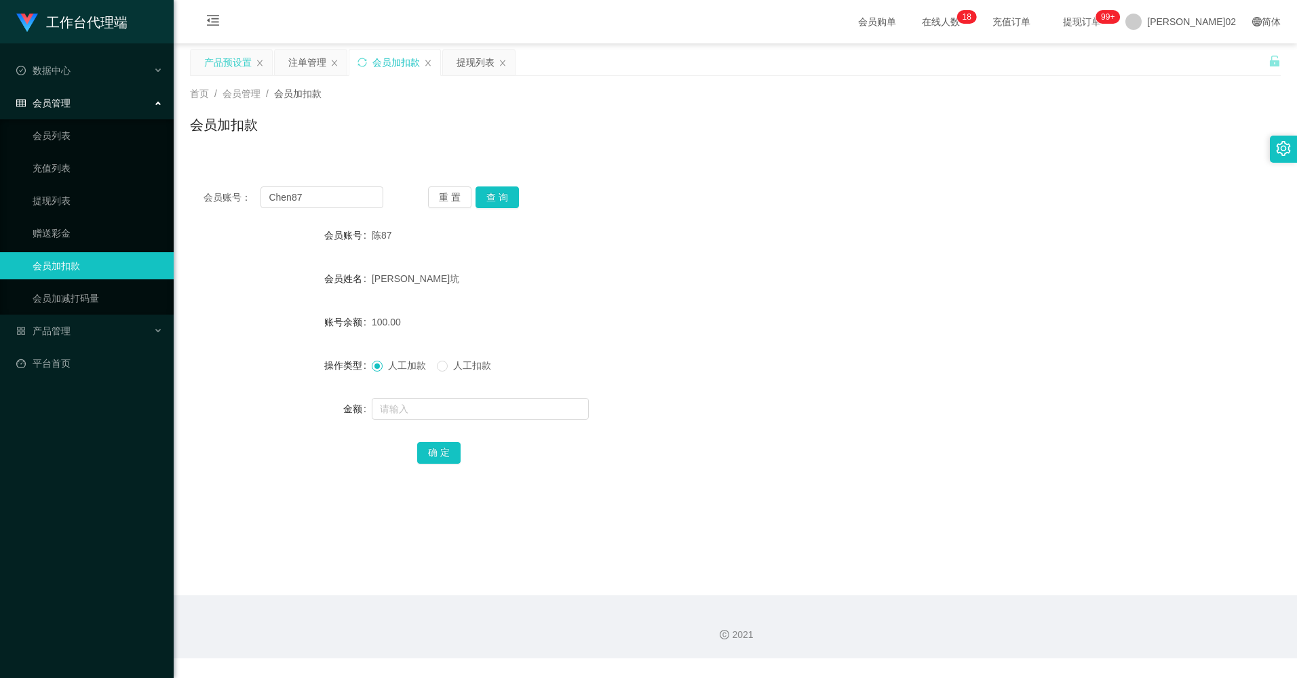
click at [208, 68] on div "产品预设置" at bounding box center [227, 63] width 47 height 26
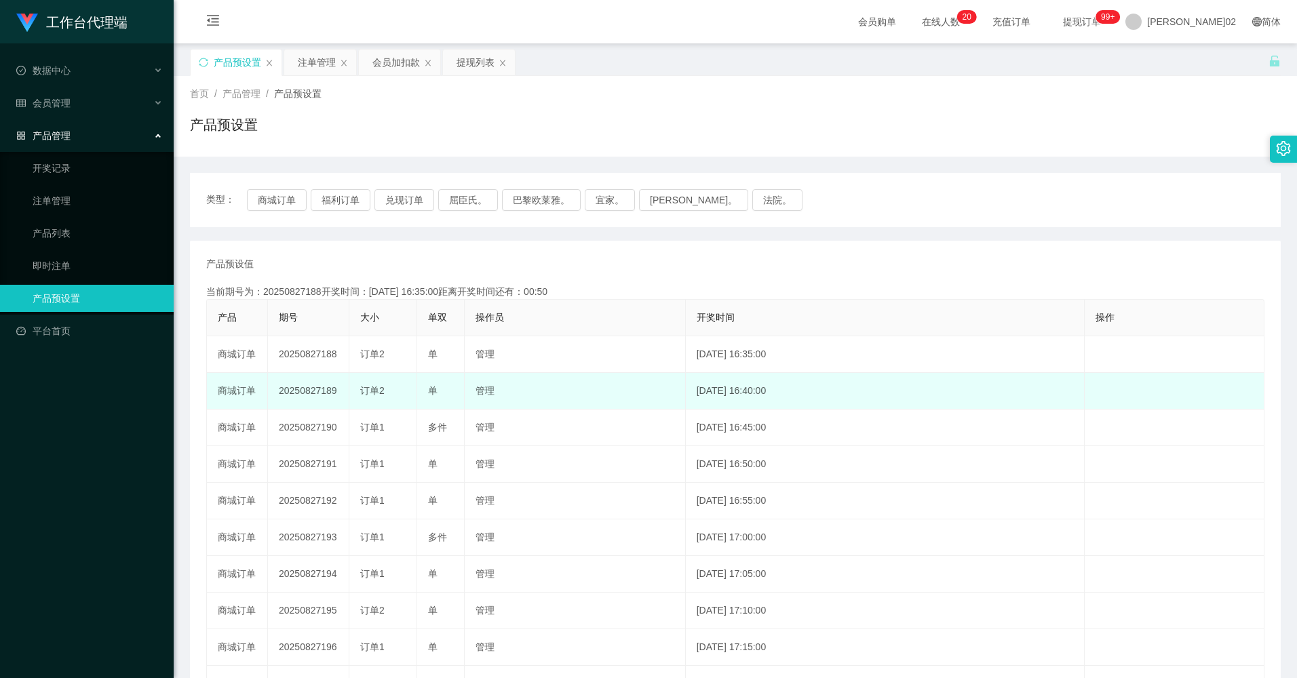
click at [290, 391] on td "20250827189" at bounding box center [308, 391] width 81 height 37
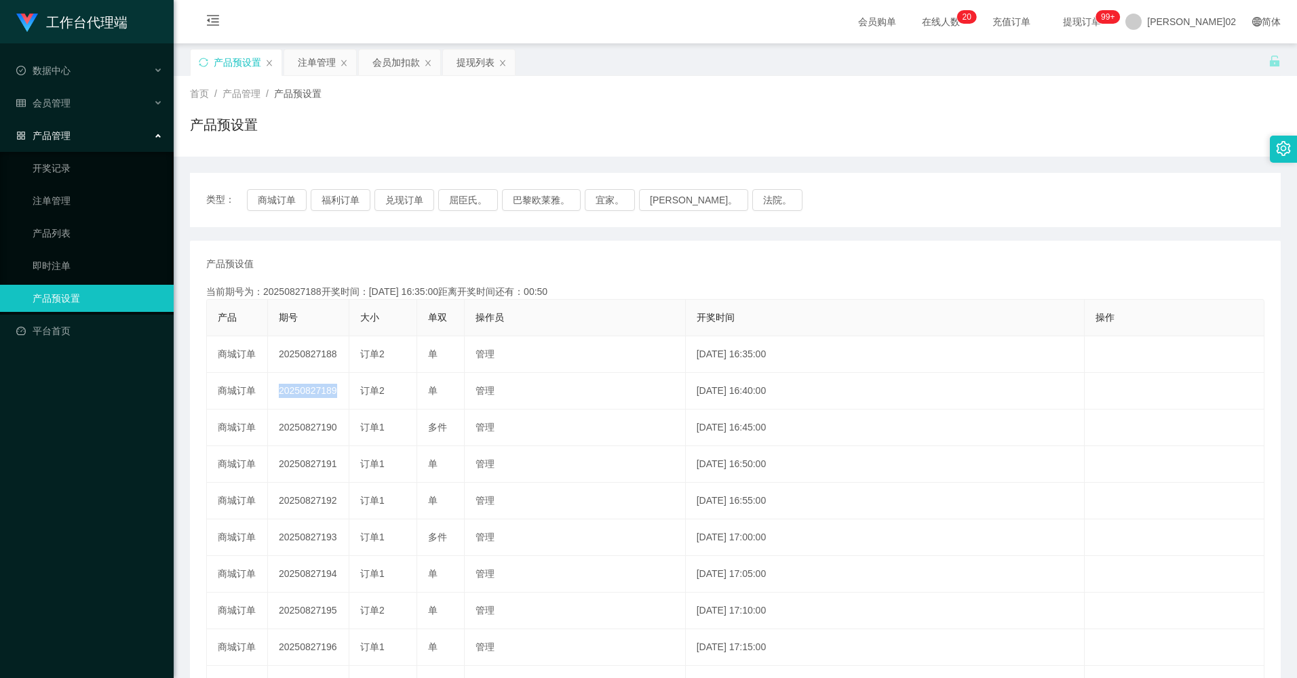
copy td "20250827189"
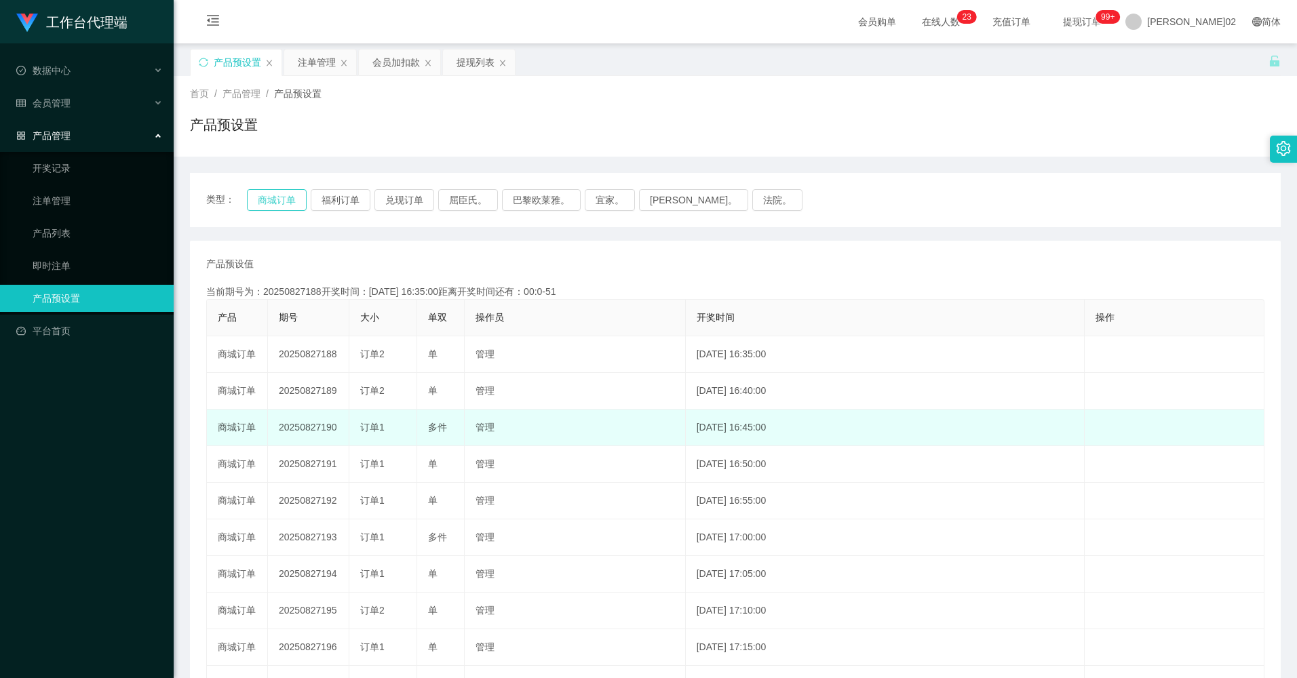
type button "k3wph"
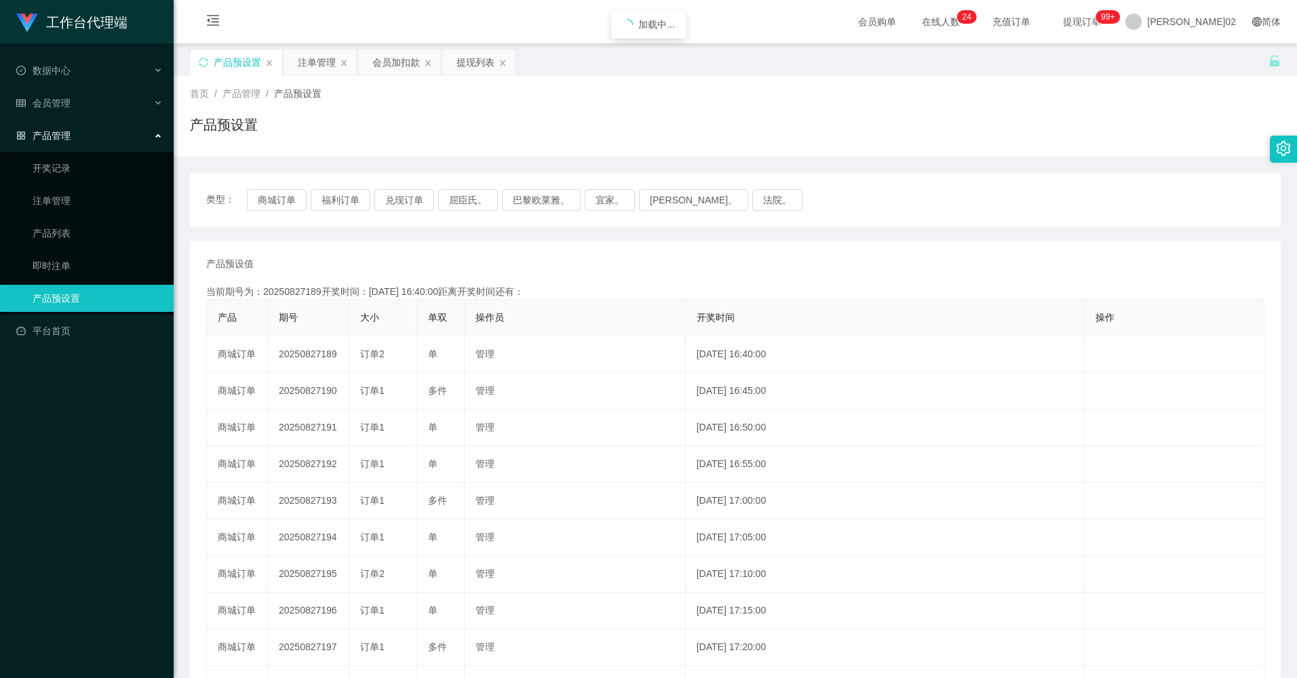
click at [262, 195] on button "商城订单" at bounding box center [277, 200] width 60 height 22
click at [461, 60] on div "提现列表" at bounding box center [475, 63] width 38 height 26
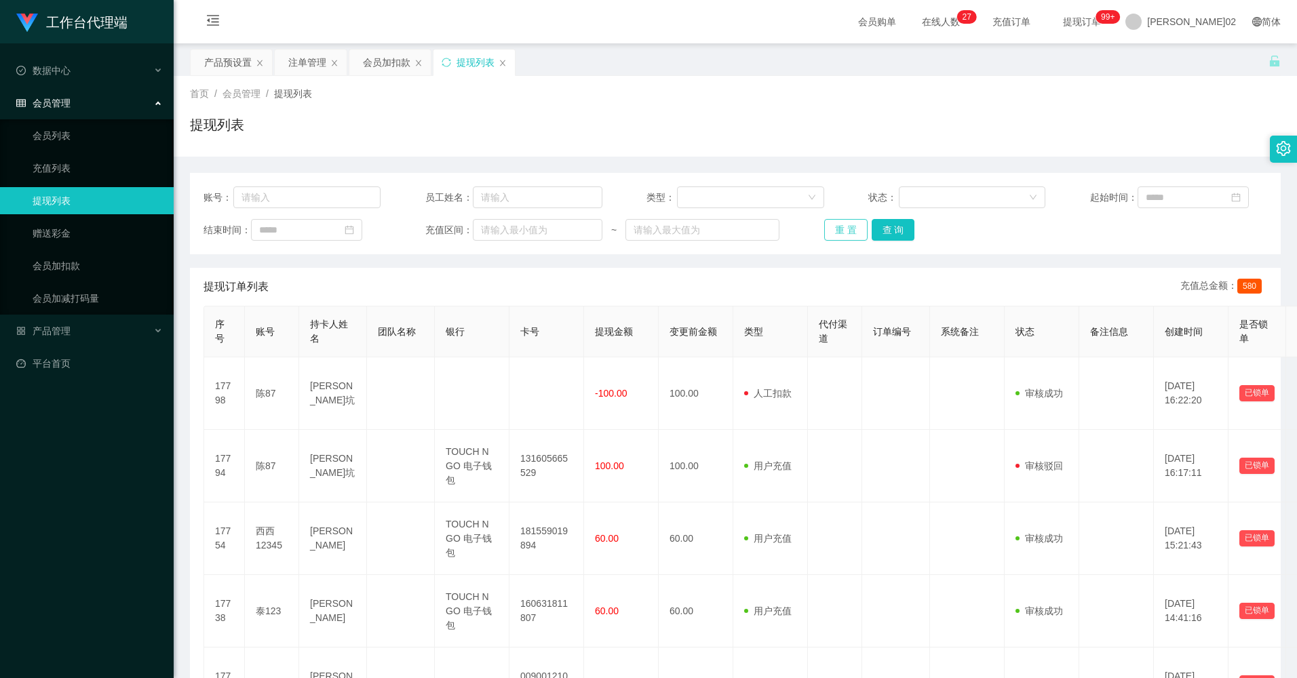
click at [843, 222] on button "重 置" at bounding box center [845, 230] width 43 height 22
click at [966, 249] on div "账号： 员工姓名： 类型： 状态： 起始时间： 结束时间： 充值区间： ~ 重 置 查 询" at bounding box center [735, 213] width 1090 height 81
click at [841, 234] on button "重 置" at bounding box center [845, 230] width 43 height 22
click at [892, 237] on button "查 询" at bounding box center [892, 230] width 43 height 22
click at [857, 224] on button "重 置" at bounding box center [845, 230] width 43 height 22
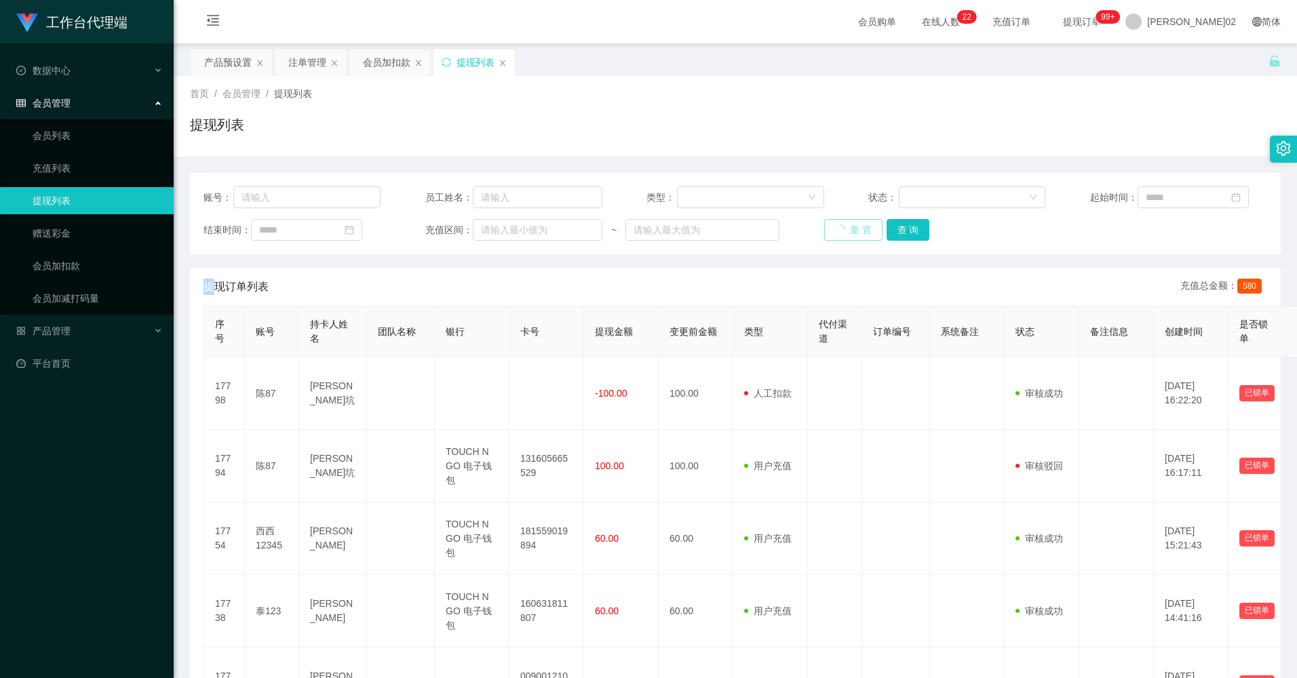
click at [857, 224] on div "重 置 查 询" at bounding box center [912, 230] width 177 height 22
click at [857, 224] on button "重 置" at bounding box center [845, 230] width 43 height 22
click at [857, 224] on div "重 置 查 询" at bounding box center [912, 230] width 177 height 22
click at [857, 224] on button "重 置" at bounding box center [845, 230] width 43 height 22
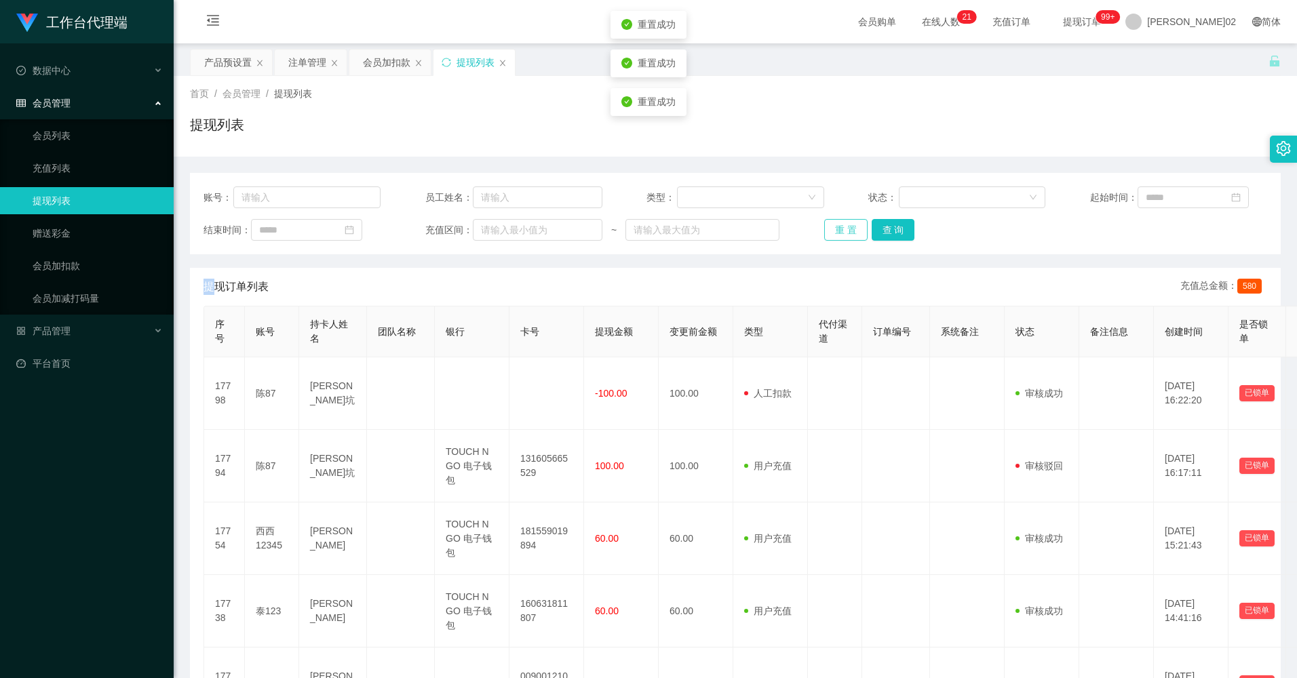
click at [857, 224] on div "重 置 查 询" at bounding box center [912, 230] width 177 height 22
click at [857, 224] on button "重 置" at bounding box center [845, 230] width 43 height 22
click at [857, 224] on div "重 置 查 询" at bounding box center [912, 230] width 177 height 22
click at [857, 224] on button "重 置" at bounding box center [845, 230] width 43 height 22
click at [857, 224] on div "重 置 查 询" at bounding box center [912, 230] width 177 height 22
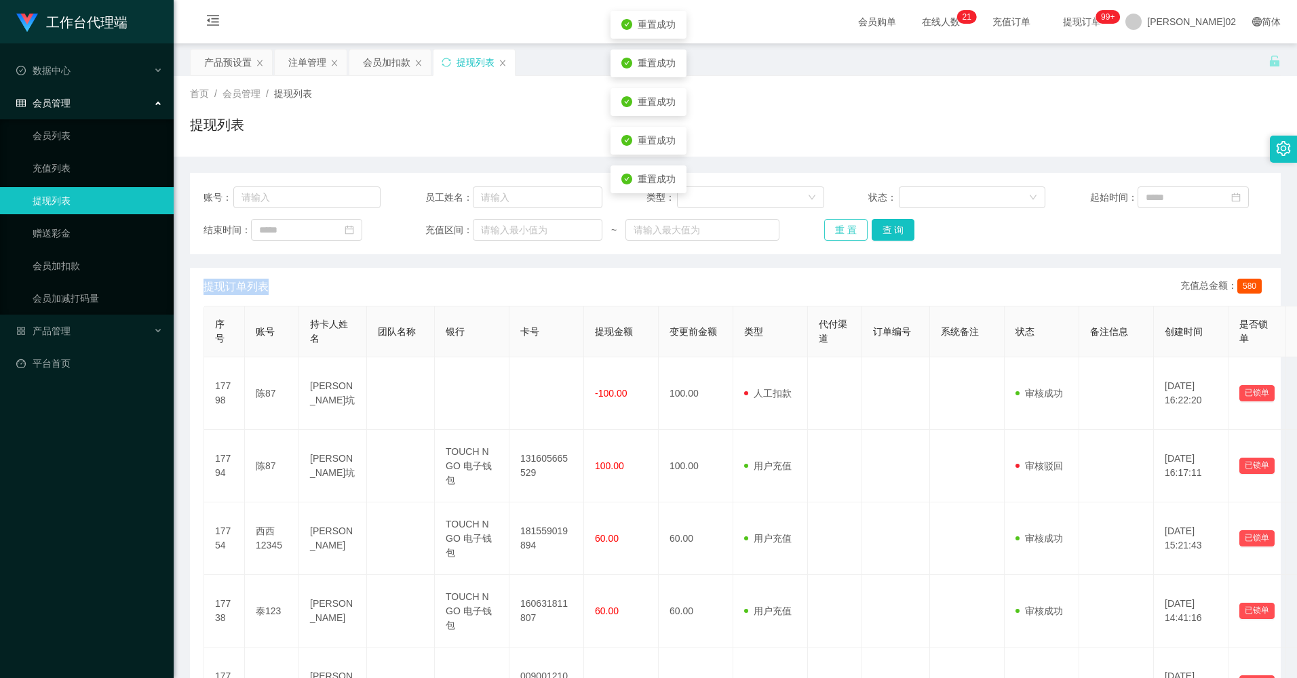
click at [857, 224] on button "重 置" at bounding box center [845, 230] width 43 height 22
click at [857, 224] on div "重 置 查 询" at bounding box center [912, 230] width 177 height 22
click at [857, 224] on button "重 置" at bounding box center [845, 230] width 43 height 22
click at [857, 224] on div "重 置 查 询" at bounding box center [912, 230] width 177 height 22
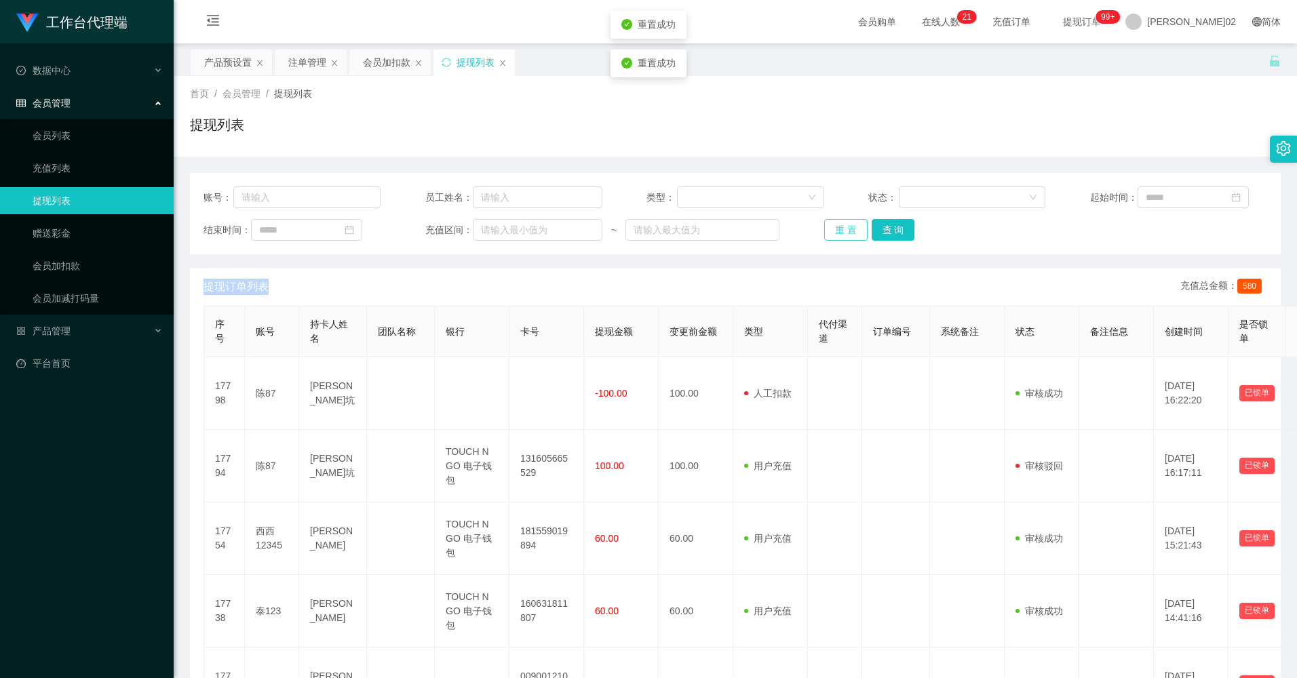
click at [853, 224] on button "重 置" at bounding box center [845, 230] width 43 height 22
click at [853, 224] on div "重 置 查 询" at bounding box center [912, 230] width 177 height 22
click at [853, 224] on button "重 置" at bounding box center [845, 230] width 43 height 22
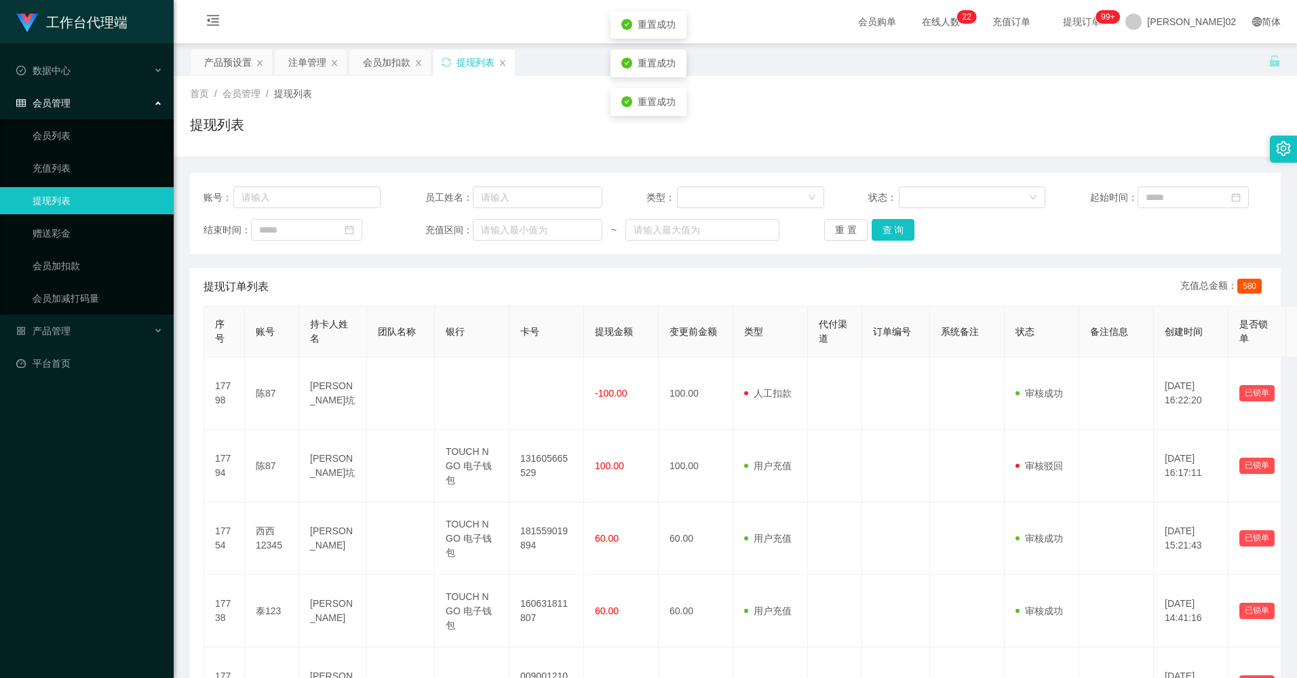
click at [859, 210] on div "账号： 员工姓名： 类型： 状态： 起始时间： 结束时间： 充值区间： ~ 重 置 查 询" at bounding box center [735, 213] width 1090 height 81
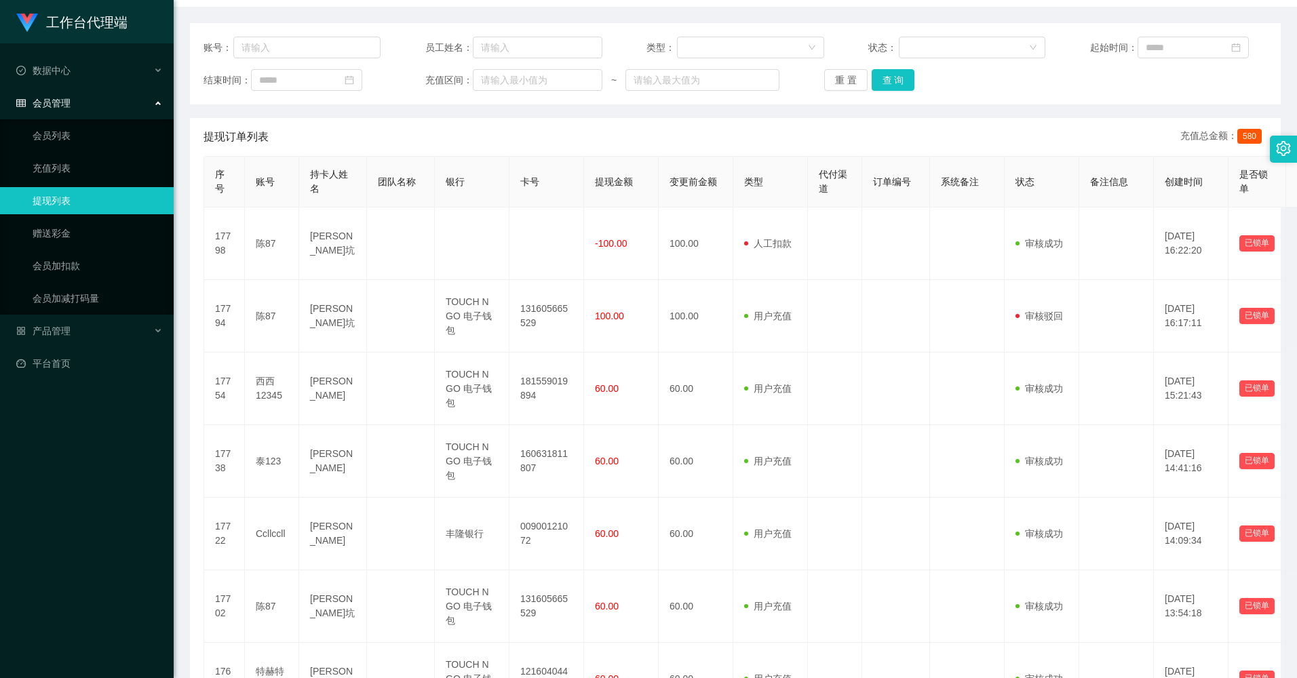
scroll to position [68, 0]
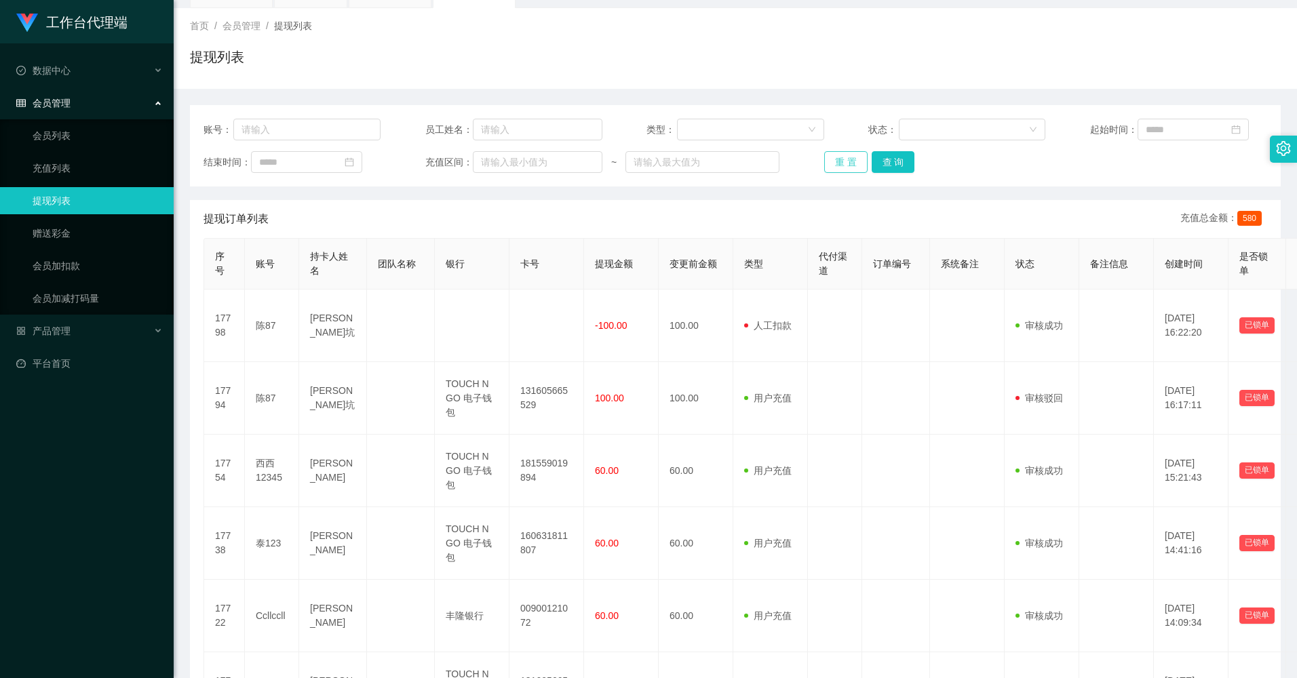
click at [859, 167] on button "重 置" at bounding box center [845, 162] width 43 height 22
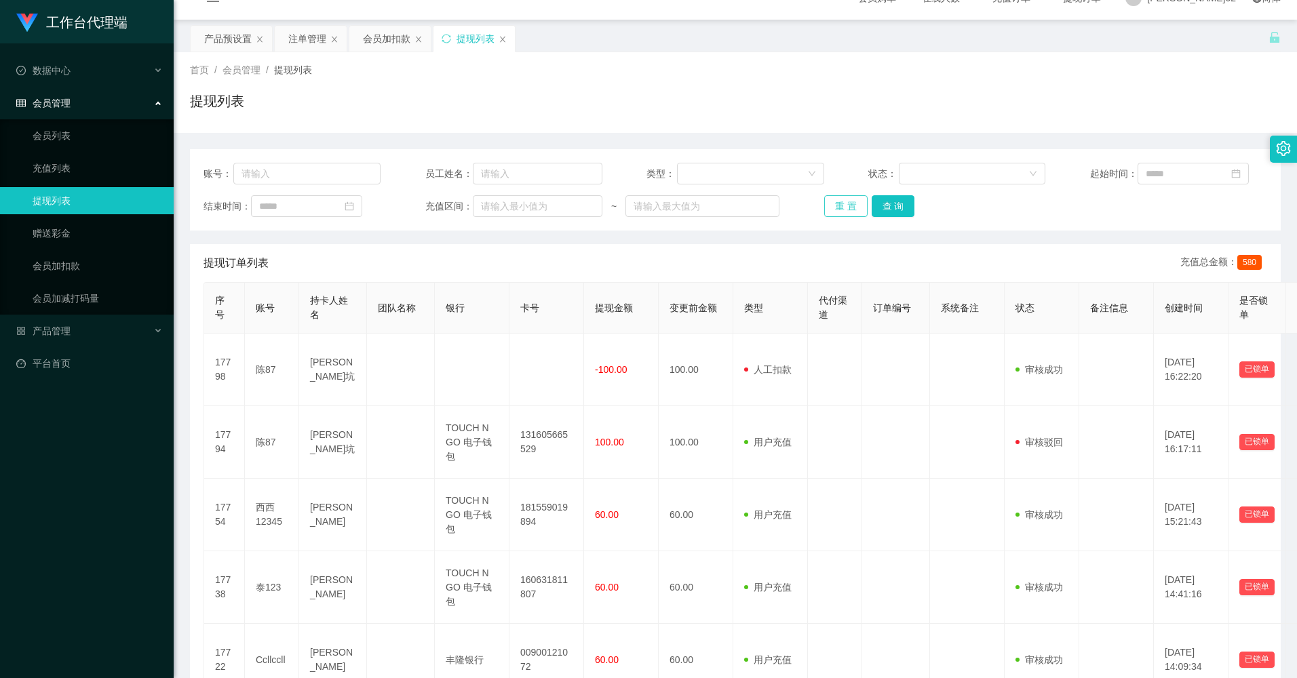
scroll to position [0, 0]
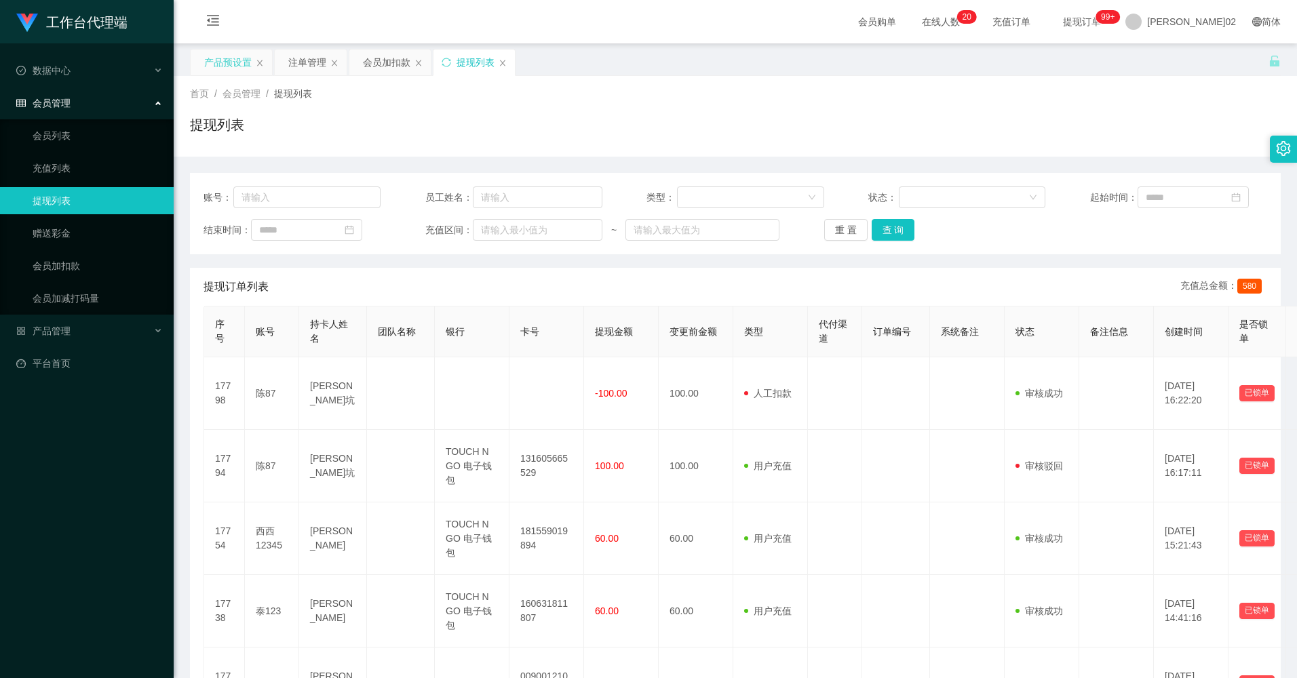
drag, startPoint x: 231, startPoint y: 55, endPoint x: 242, endPoint y: 76, distance: 24.0
click at [231, 55] on div "产品预设置" at bounding box center [227, 63] width 47 height 26
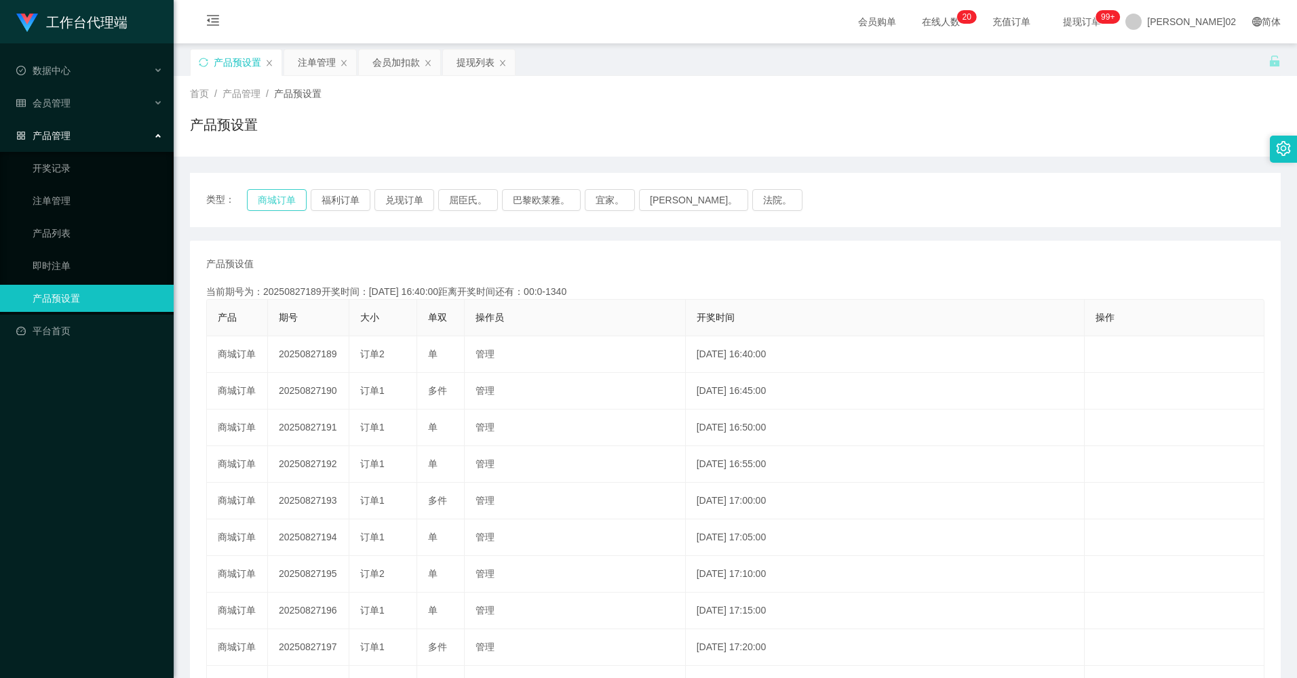
click at [279, 195] on button "商城订单" at bounding box center [277, 200] width 60 height 22
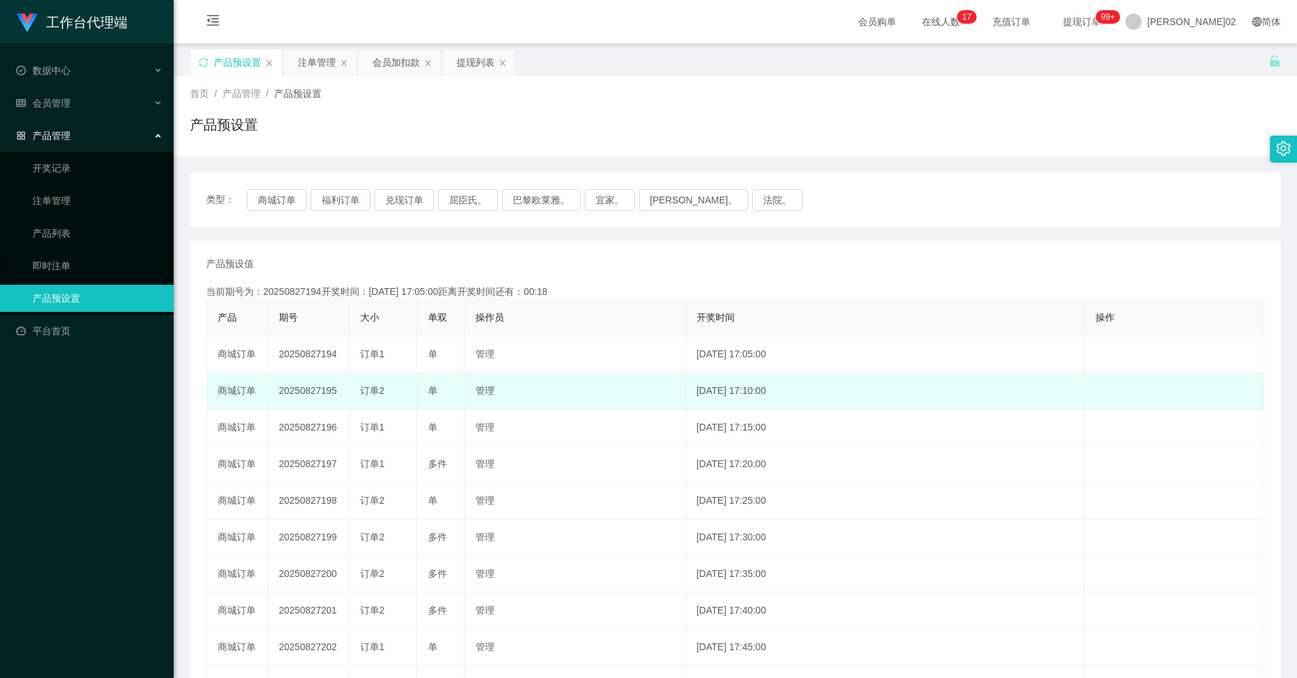
click at [323, 391] on td "20250827195" at bounding box center [308, 391] width 81 height 37
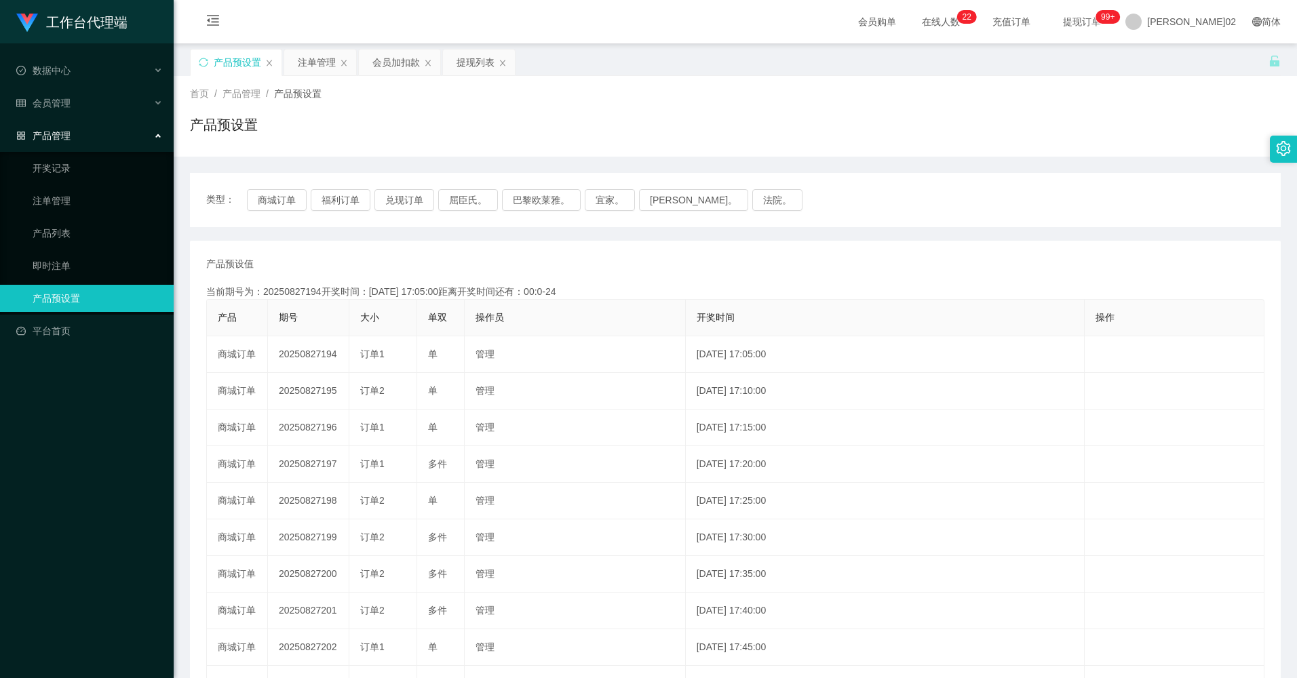
click at [361, 249] on div "产品预设值 添加期号 当前期号为：20250827194开奖时间：2025-08-27 17:05:00距离开奖时间还有：00:0-24 产品 期号 大小 单…" at bounding box center [735, 502] width 1090 height 522
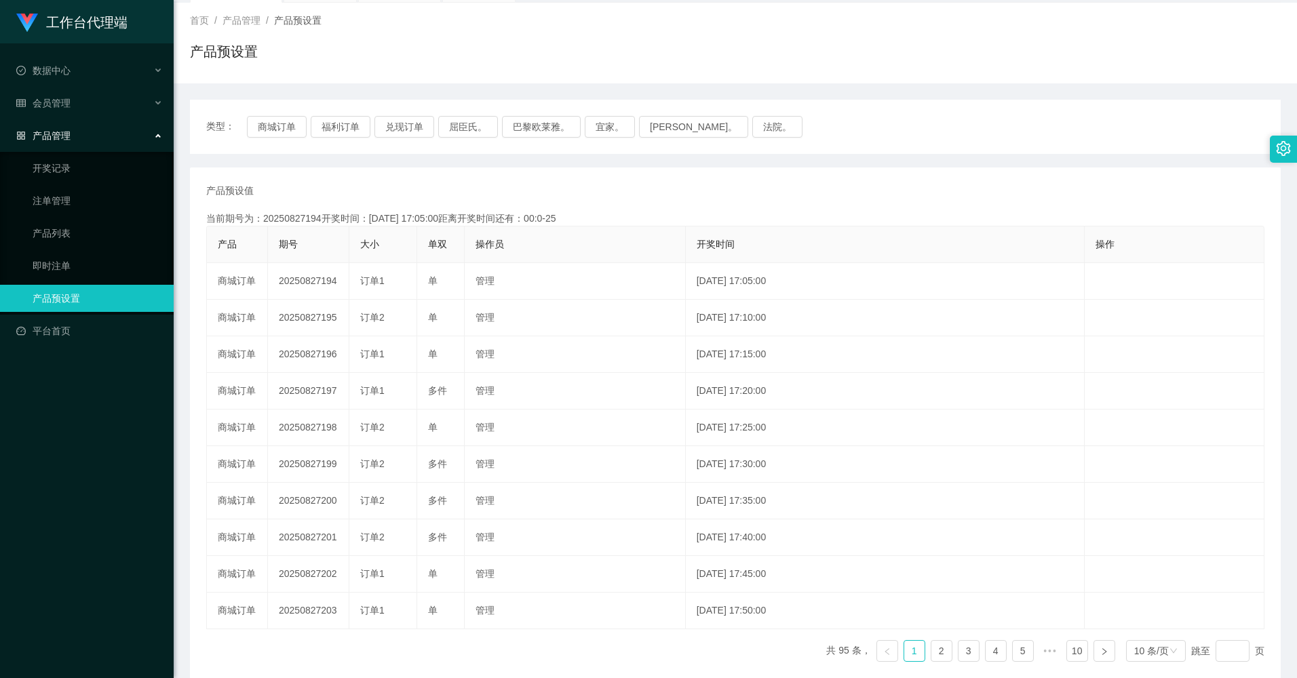
scroll to position [147, 0]
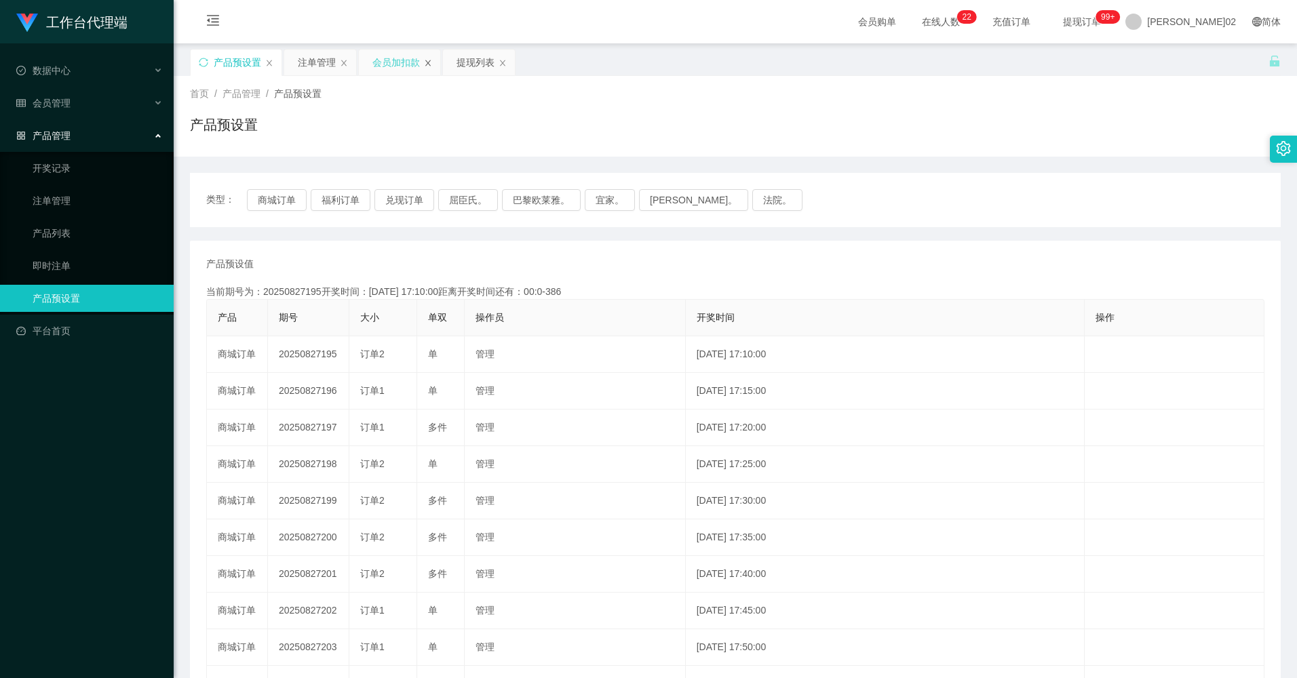
click at [427, 62] on icon "图标： 关闭" at bounding box center [428, 63] width 8 height 8
click at [91, 110] on div "会员管理" at bounding box center [87, 103] width 174 height 27
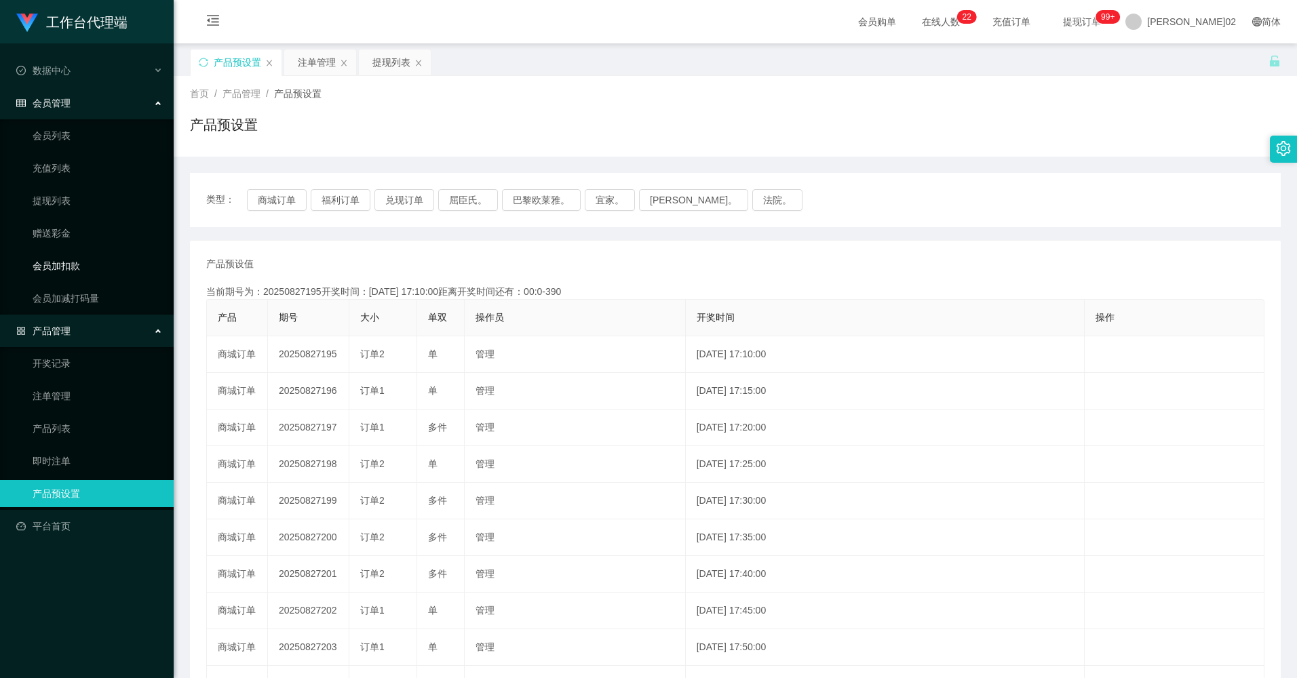
click at [63, 264] on link "会员加扣款" at bounding box center [98, 265] width 130 height 27
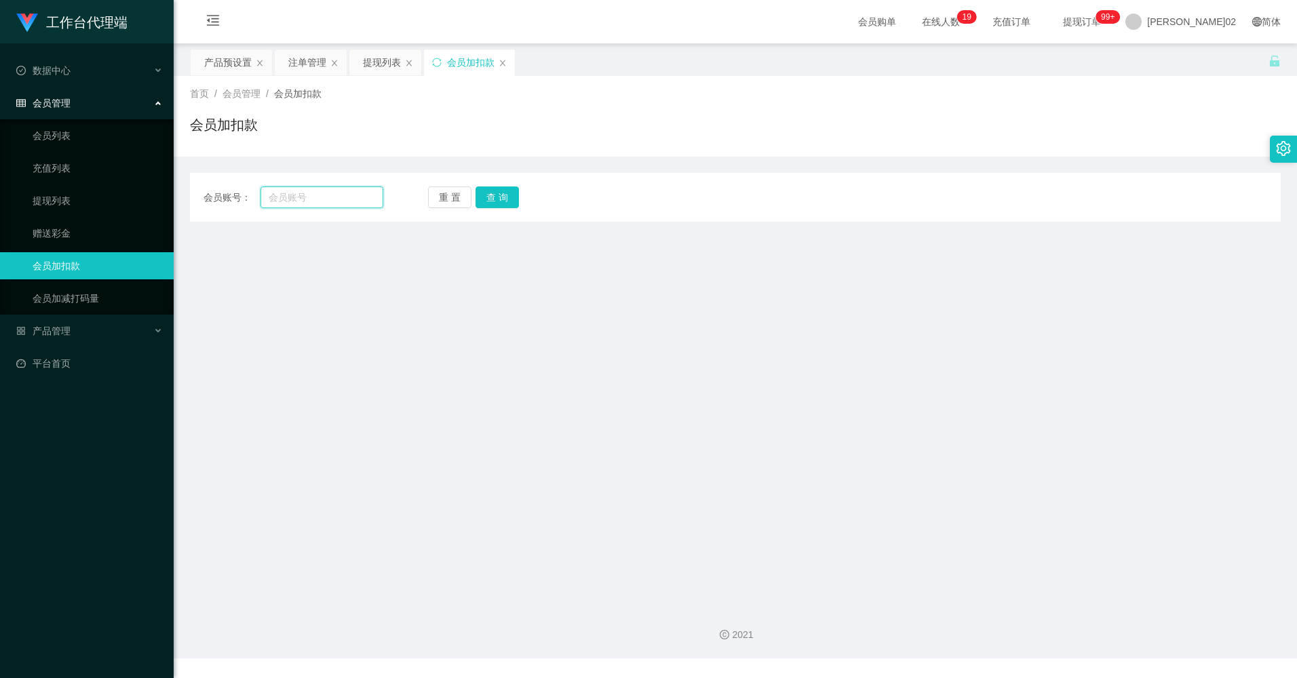
click at [302, 193] on input "text" at bounding box center [321, 197] width 122 height 22
paste input "Handsomewong"
type input "Handsomewong"
click at [503, 193] on button "查 询" at bounding box center [496, 197] width 43 height 22
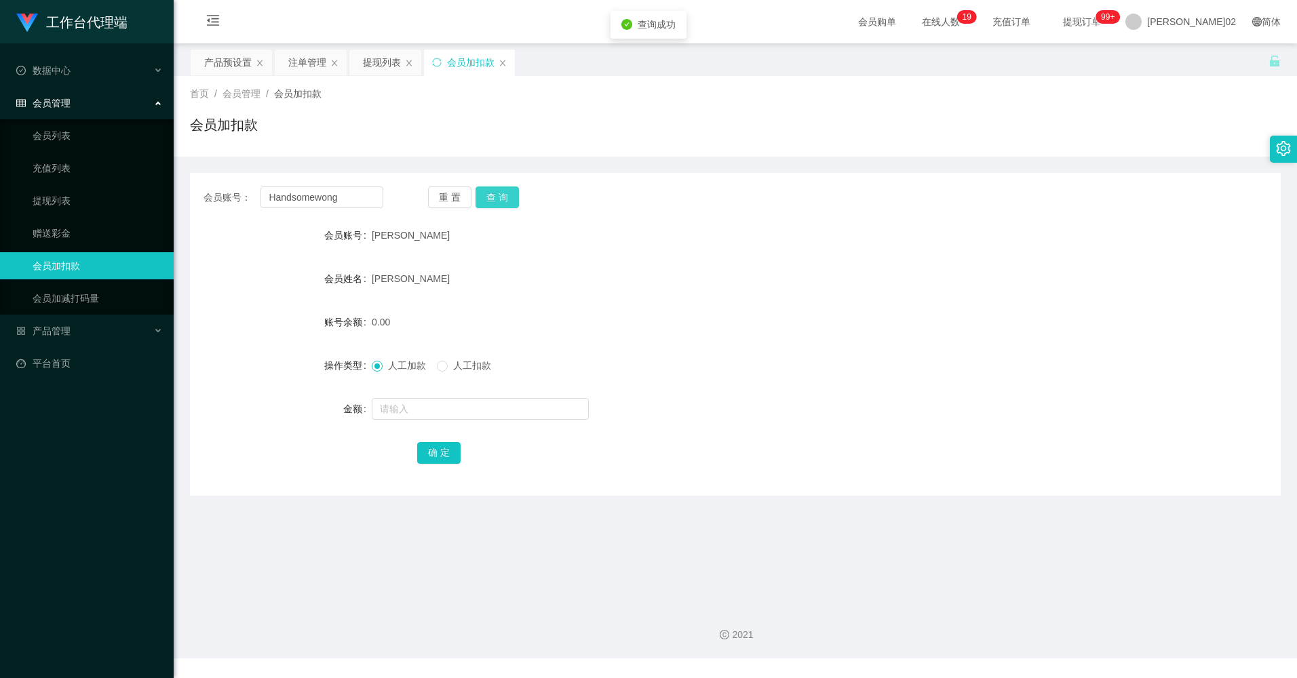
click at [503, 193] on button "查 询" at bounding box center [496, 197] width 43 height 22
click at [503, 193] on button "查 询" at bounding box center [504, 197] width 58 height 22
click at [503, 193] on button "查 询" at bounding box center [496, 197] width 43 height 22
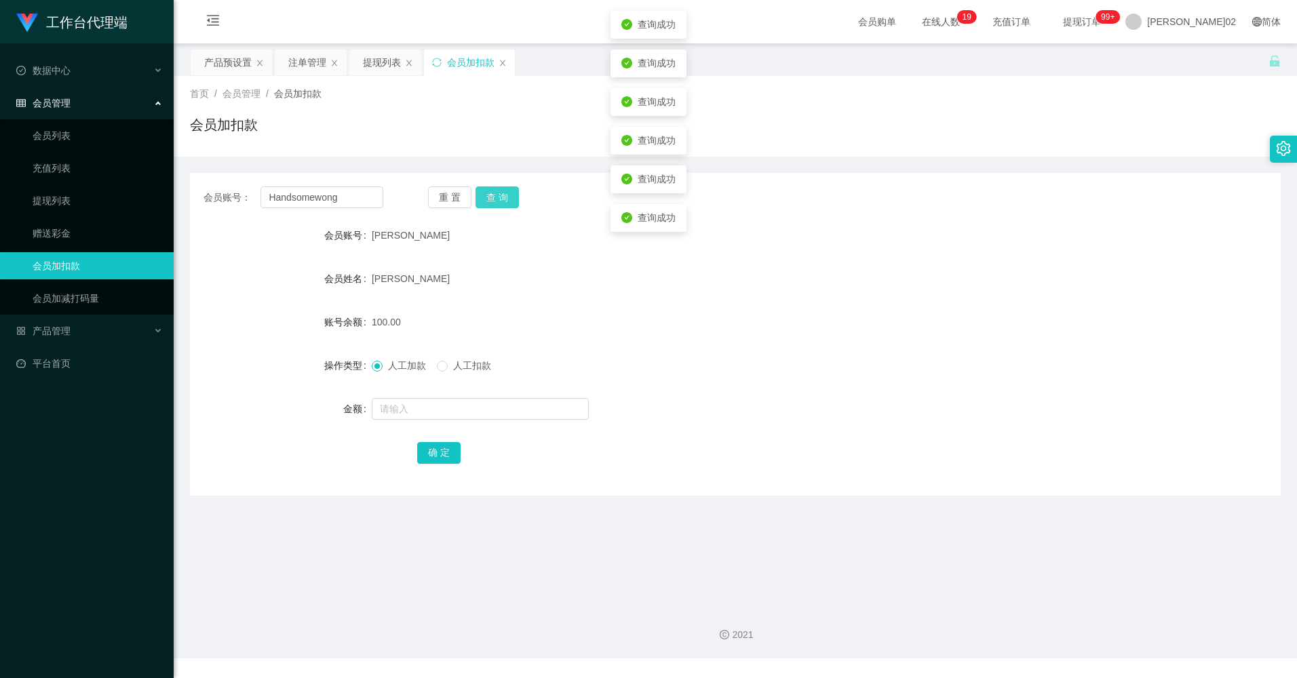
click at [503, 193] on button "查 询" at bounding box center [496, 197] width 43 height 22
click at [503, 193] on button "查 询" at bounding box center [504, 197] width 58 height 22
drag, startPoint x: 388, startPoint y: 68, endPoint x: 288, endPoint y: 58, distance: 100.9
click at [387, 67] on div "提现列表" at bounding box center [382, 63] width 38 height 26
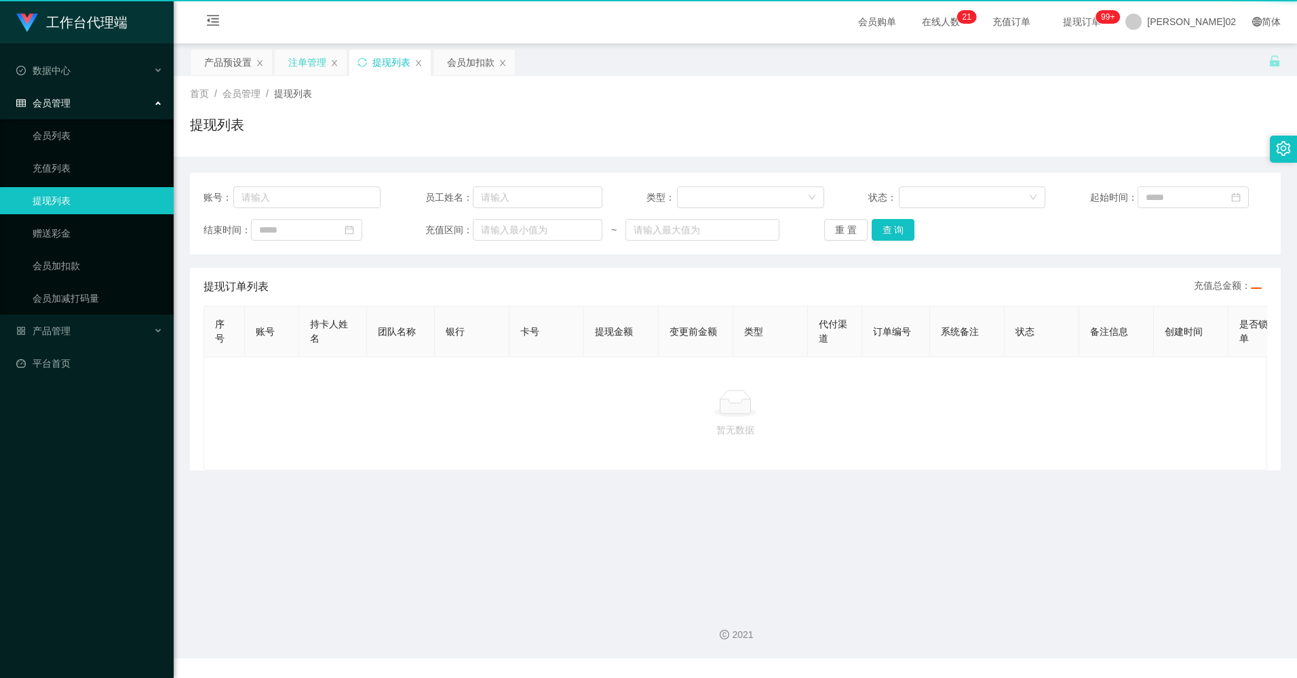
click at [287, 57] on div "注单管理" at bounding box center [311, 63] width 72 height 26
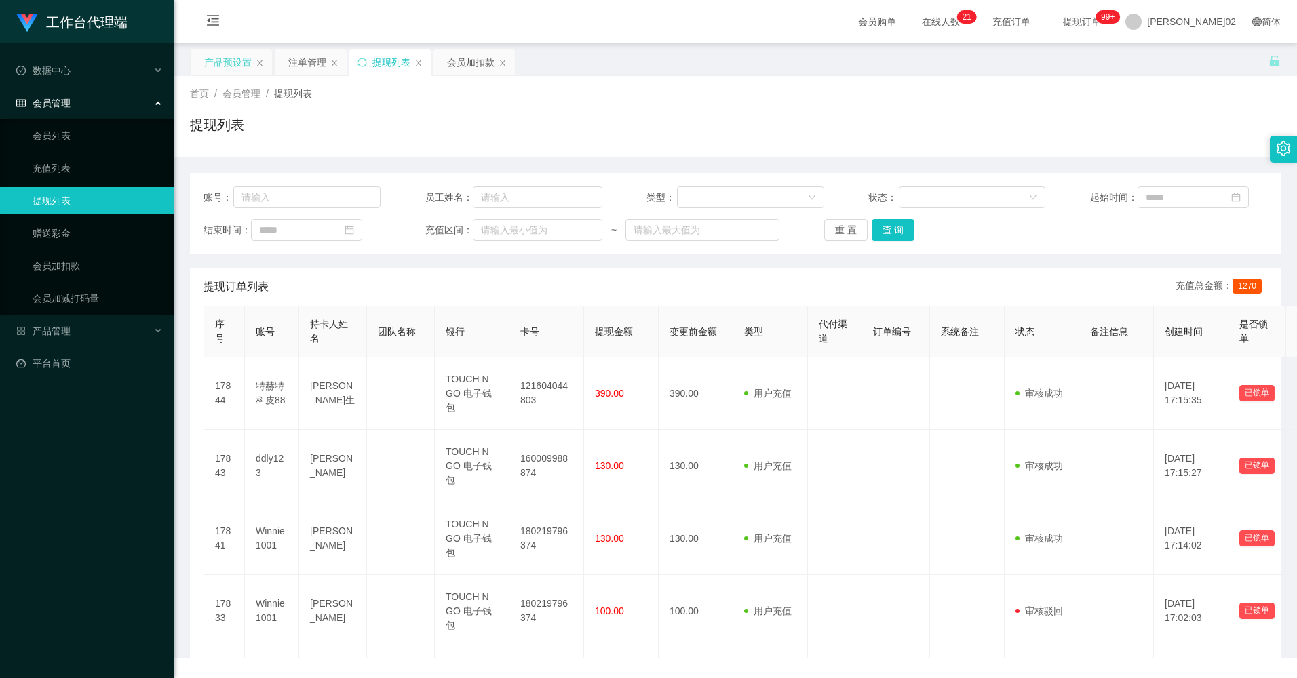
click at [239, 57] on div "产品预设置" at bounding box center [227, 63] width 47 height 26
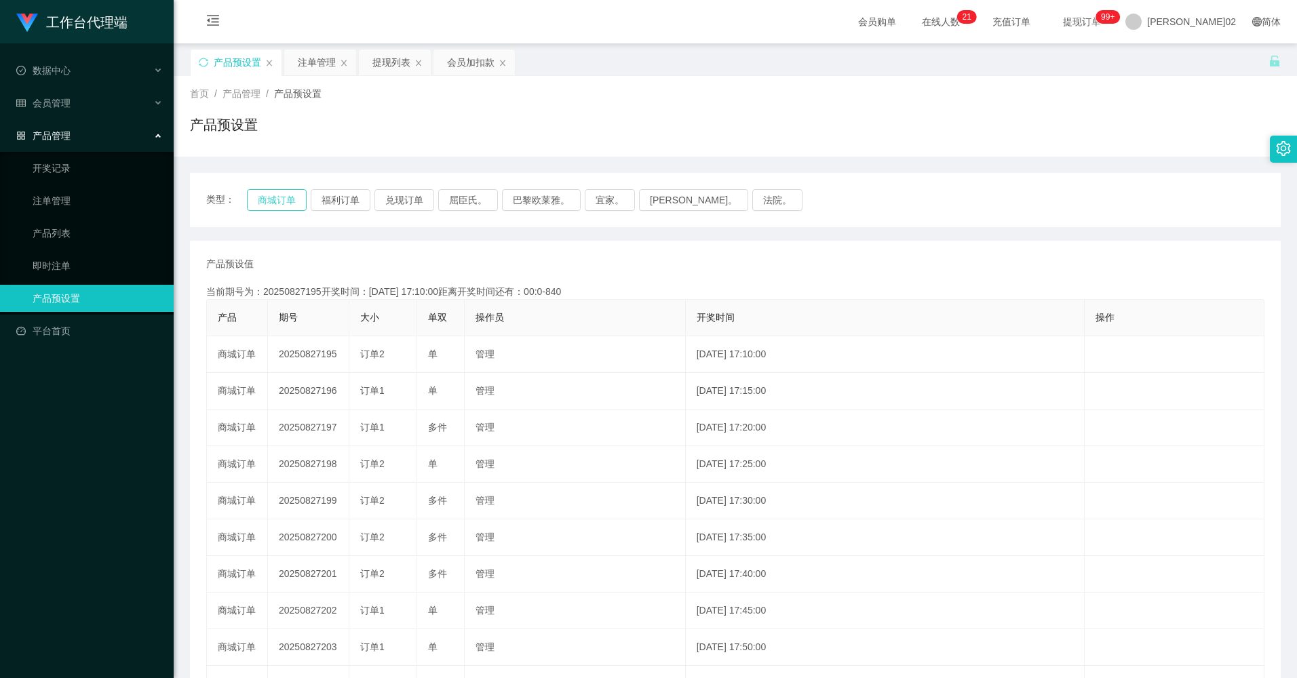
click at [277, 196] on button "商城订单" at bounding box center [277, 200] width 60 height 22
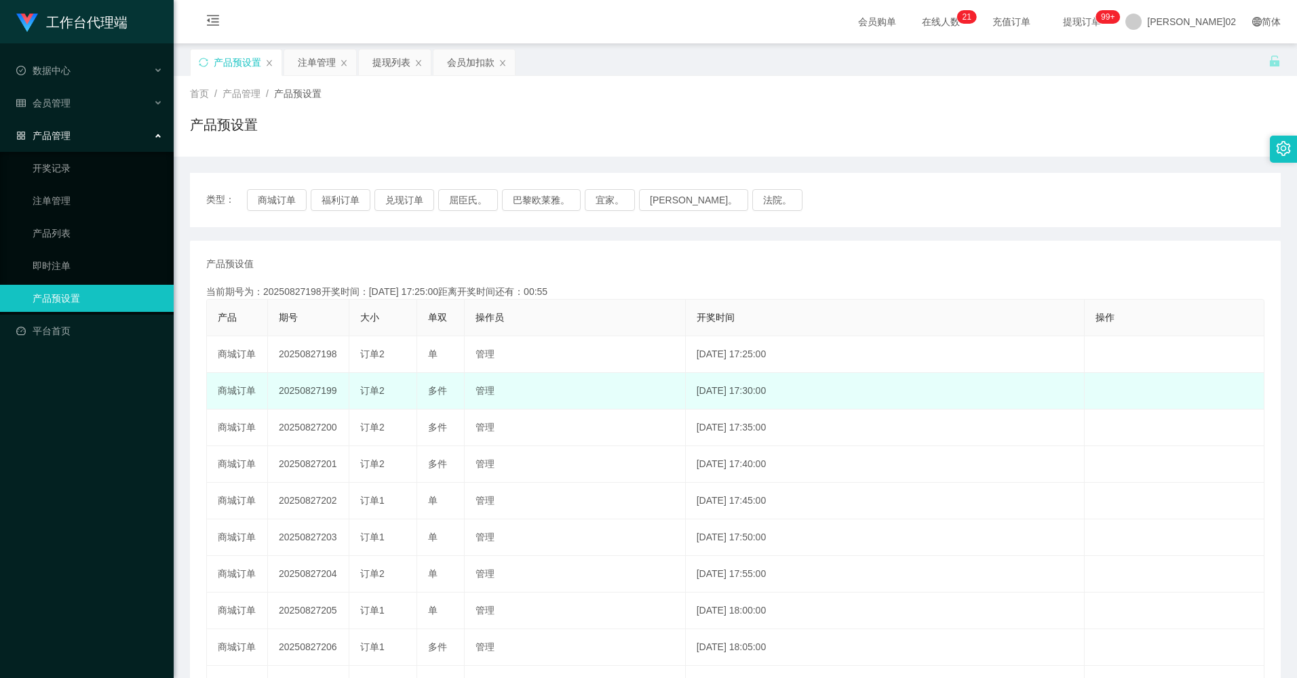
click at [319, 392] on td "20250827199" at bounding box center [308, 391] width 81 height 37
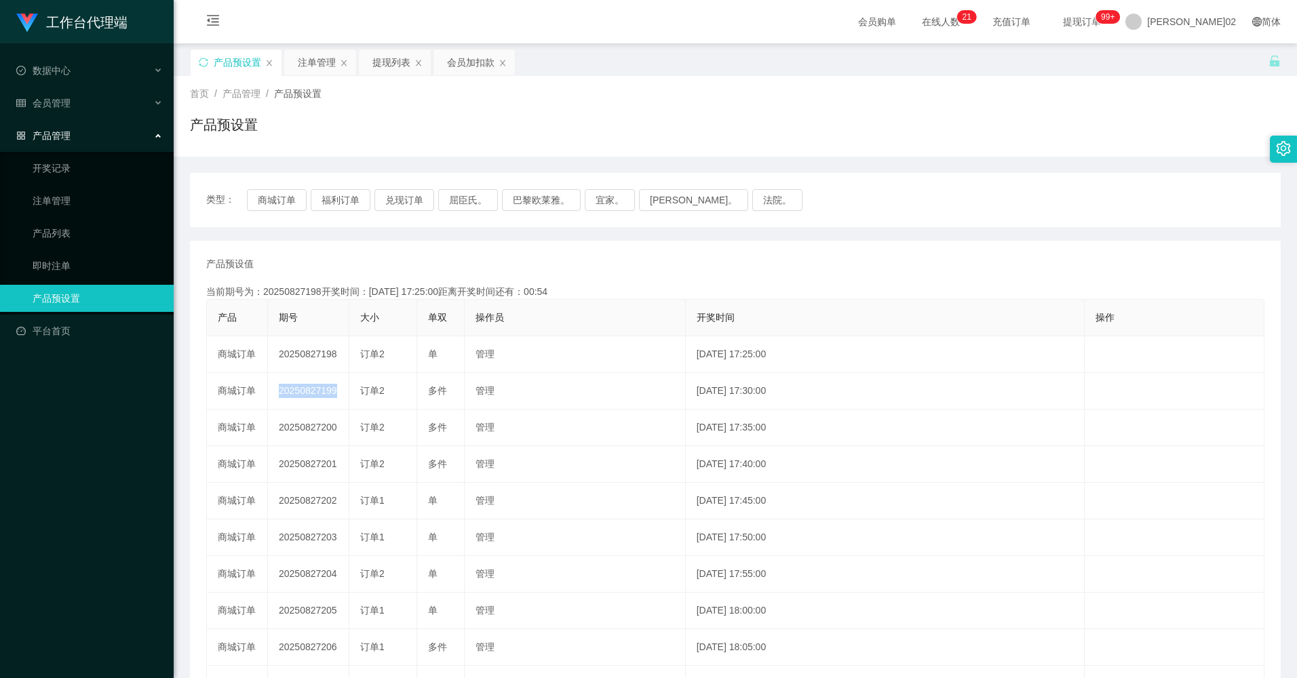
copy td "20250827199"
click at [288, 199] on button "商城订单" at bounding box center [277, 200] width 60 height 22
click at [602, 302] on th "操作员" at bounding box center [575, 318] width 221 height 37
type button "k3wph"
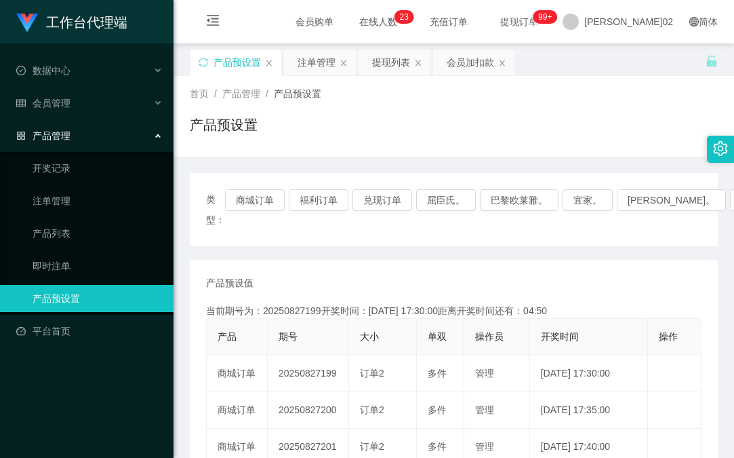
click at [536, 98] on div "首页 / 产品管理 / 产品预设置 /" at bounding box center [454, 94] width 528 height 14
click at [235, 195] on button "商城订单" at bounding box center [255, 200] width 60 height 22
click at [244, 193] on button "商城订单" at bounding box center [255, 200] width 60 height 22
